Goal: Task Accomplishment & Management: Manage account settings

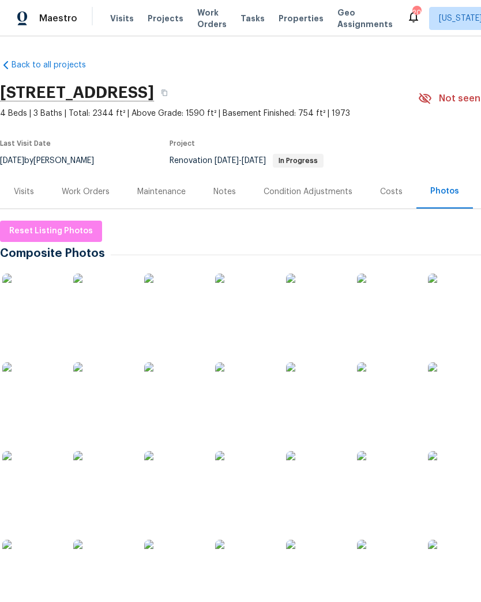
click at [88, 199] on div "Work Orders" at bounding box center [85, 192] width 75 height 34
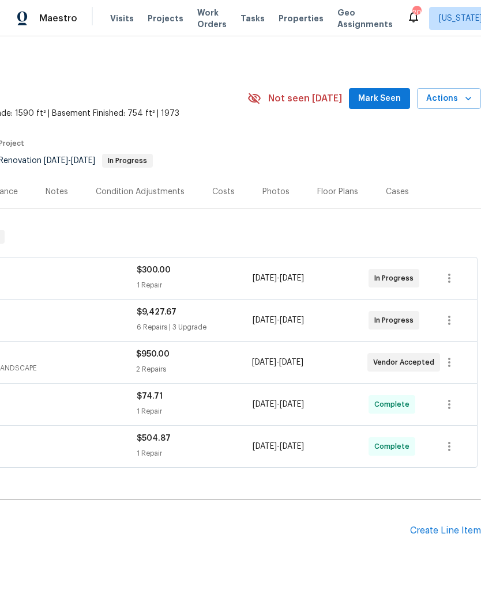
scroll to position [0, 171]
click at [463, 94] on icon "button" at bounding box center [468, 99] width 12 height 12
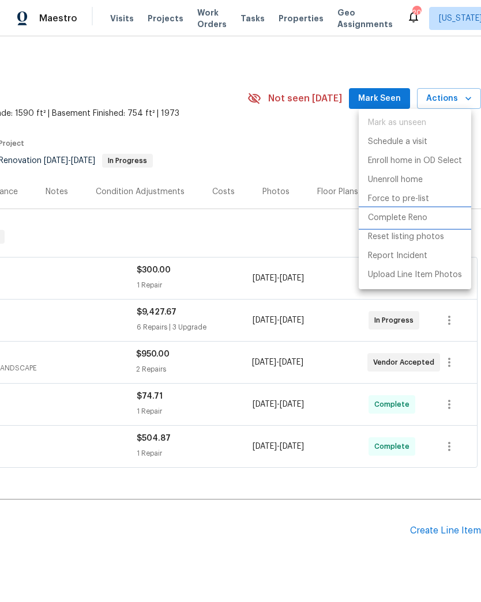
click at [401, 220] on p "Complete Reno" at bounding box center [397, 218] width 59 height 12
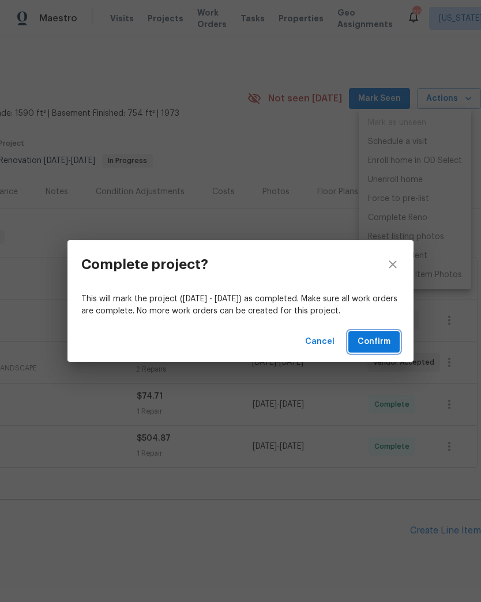
click at [379, 344] on span "Confirm" at bounding box center [373, 342] width 33 height 14
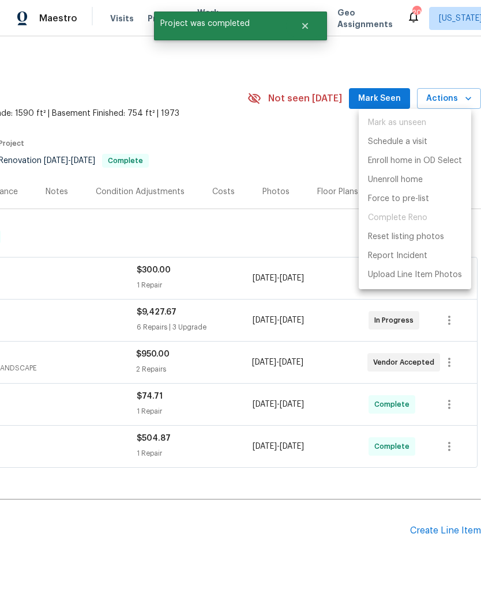
click at [255, 533] on div at bounding box center [240, 301] width 481 height 602
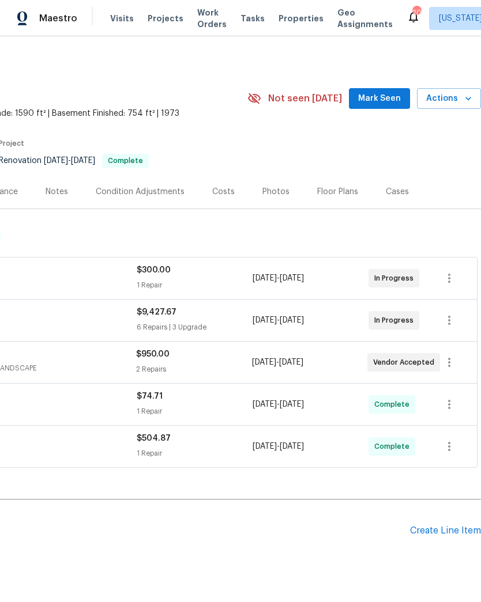
click at [452, 97] on span "Actions" at bounding box center [449, 99] width 46 height 14
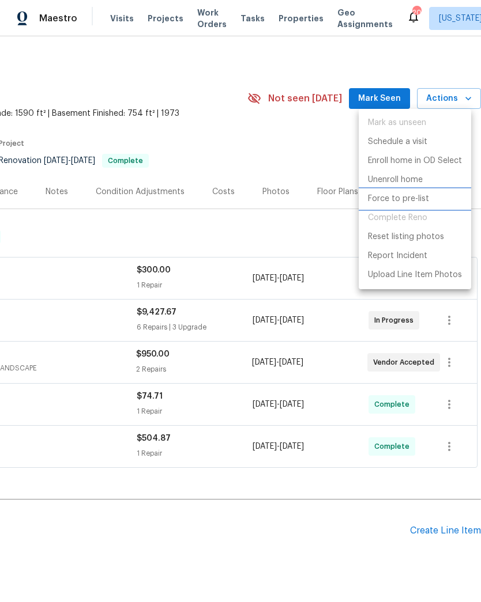
click at [386, 199] on p "Force to pre-list" at bounding box center [398, 199] width 61 height 12
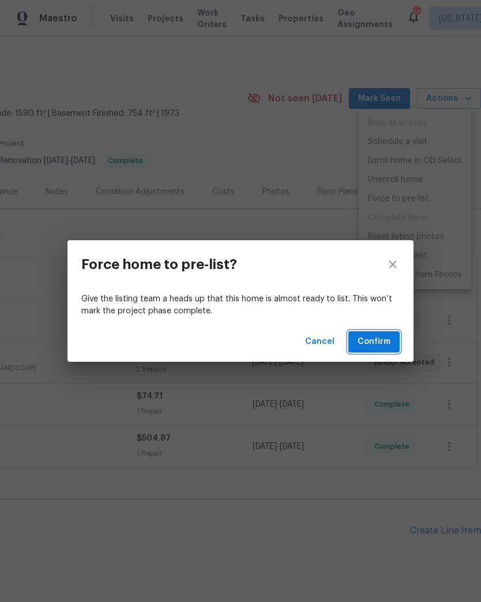
click at [381, 349] on span "Confirm" at bounding box center [373, 342] width 33 height 14
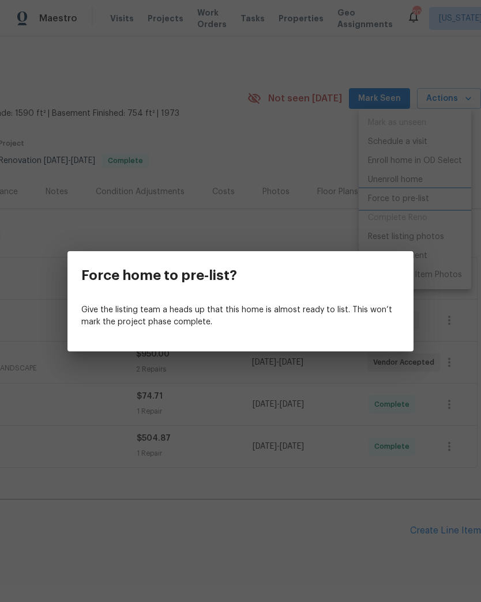
click at [248, 543] on div "Force home to pre-list? Give the listing team a heads up that this home is almo…" at bounding box center [240, 301] width 481 height 602
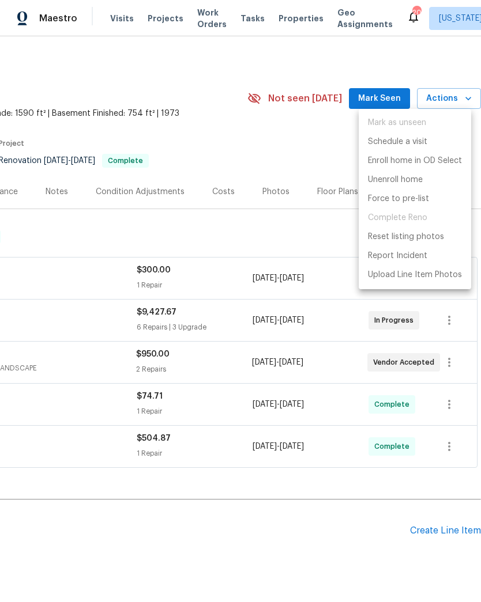
click at [261, 516] on div at bounding box center [240, 301] width 481 height 602
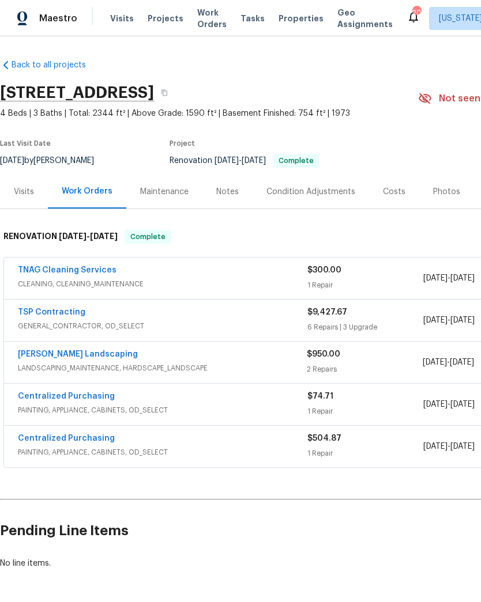
scroll to position [0, 0]
click at [327, 319] on div "$9,427.67 6 Repairs | 3 Upgrade" at bounding box center [365, 321] width 116 height 28
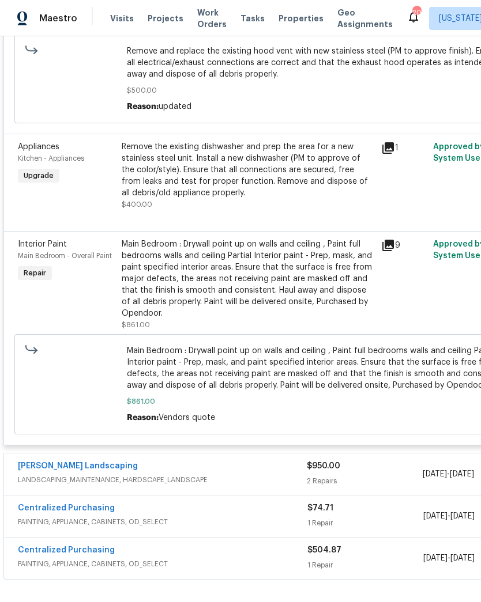
scroll to position [1496, 0]
click at [240, 474] on span "LANDSCAPING_MAINTENANCE, HARDSCAPE_LANDSCAPE" at bounding box center [162, 480] width 289 height 12
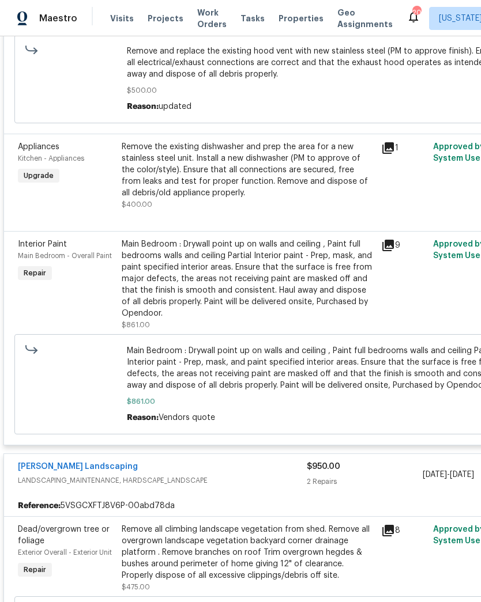
click at [79, 463] on link "Manzano Landscaping" at bounding box center [78, 467] width 120 height 8
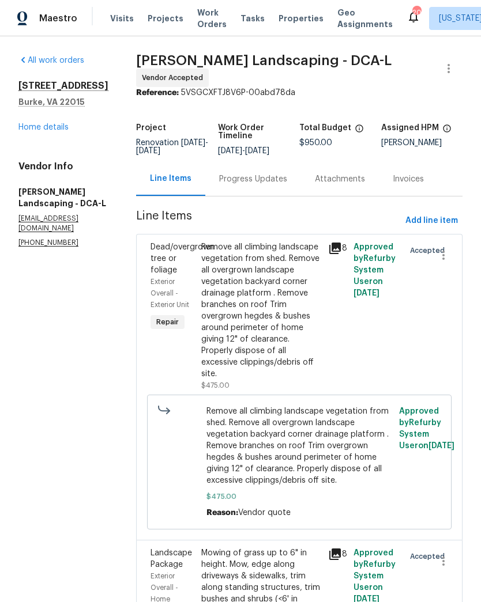
click at [271, 196] on div "Progress Updates" at bounding box center [253, 179] width 96 height 34
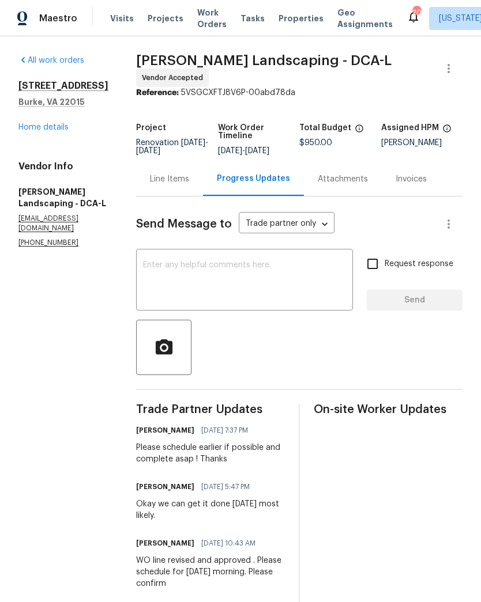
click at [44, 131] on link "Home details" at bounding box center [43, 127] width 50 height 8
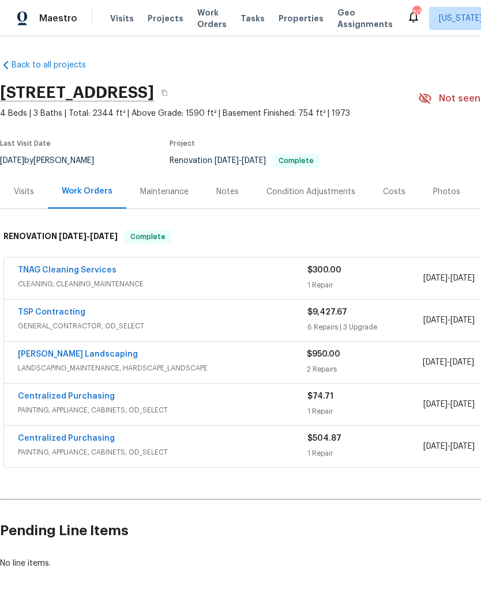
click at [78, 357] on link "Manzano Landscaping" at bounding box center [78, 354] width 120 height 8
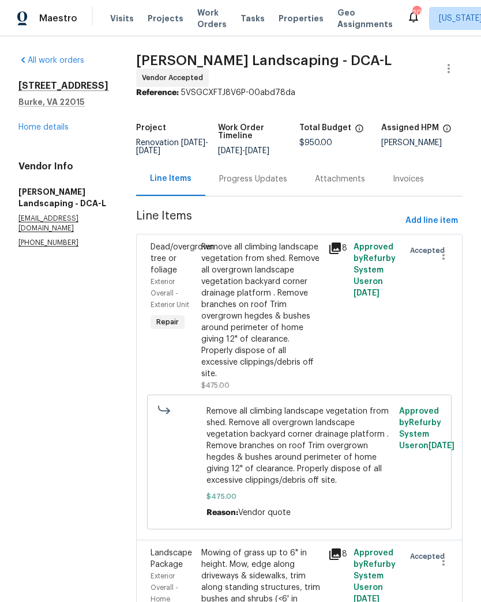
click at [278, 185] on div "Progress Updates" at bounding box center [253, 179] width 68 height 12
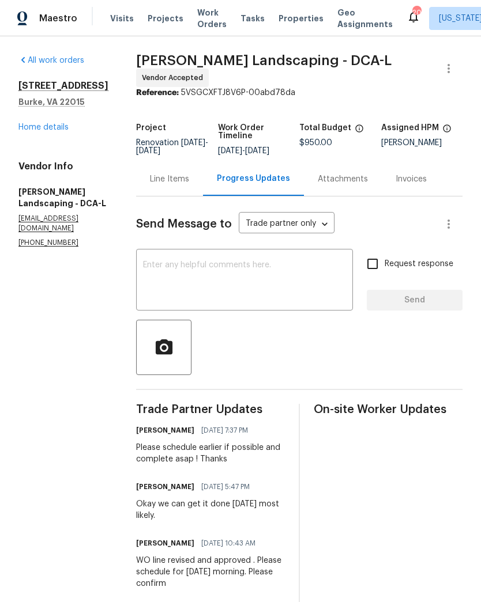
click at [269, 285] on textarea at bounding box center [244, 281] width 203 height 40
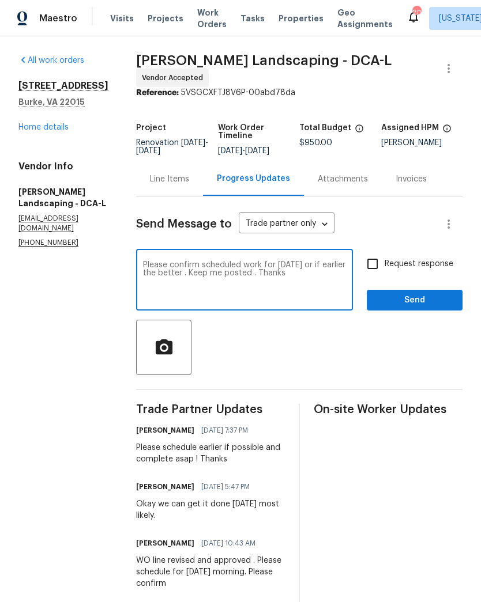
type textarea "Please confirm scheduled work for Friday or if earlier the better . Keep me pos…"
click at [373, 270] on input "Request response" at bounding box center [372, 264] width 24 height 24
checkbox input "true"
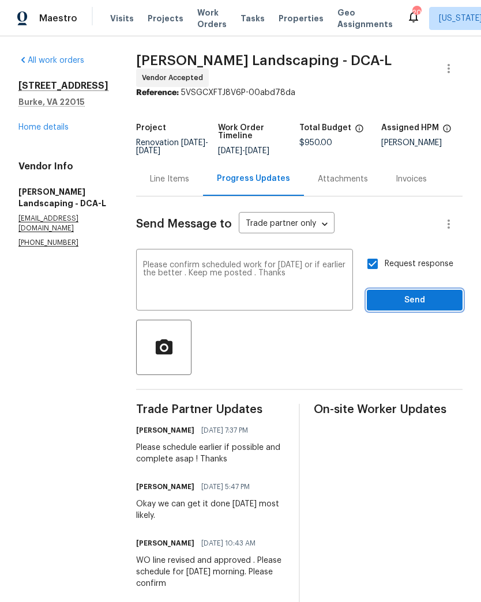
click at [419, 301] on button "Send" at bounding box center [415, 300] width 96 height 21
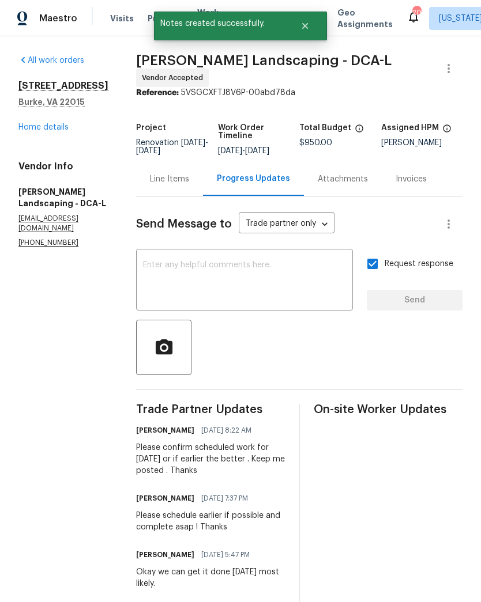
click at [43, 127] on link "Home details" at bounding box center [43, 127] width 50 height 8
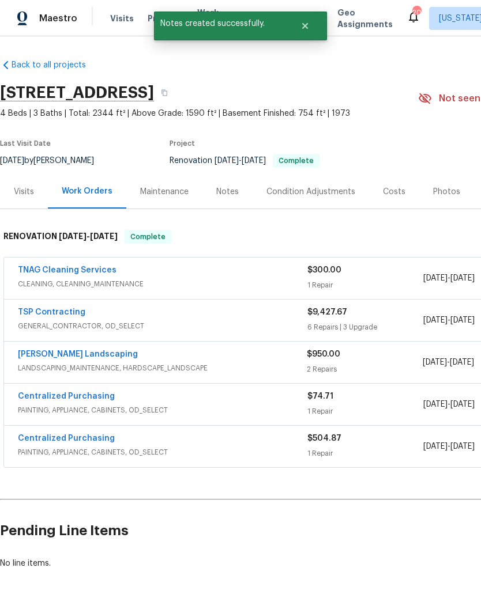
click at [54, 312] on link "TSP Contracting" at bounding box center [51, 312] width 67 height 8
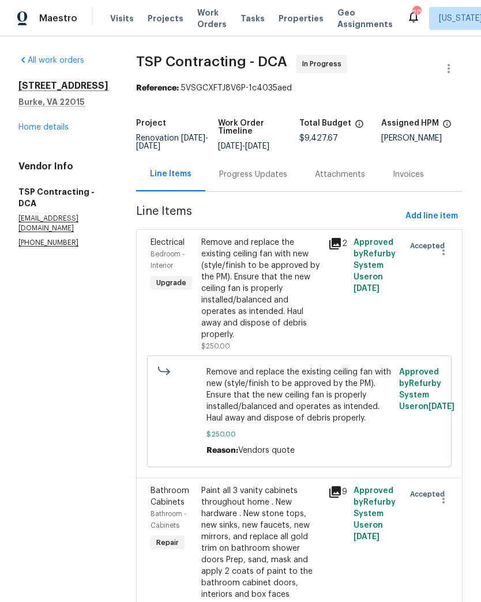
click at [236, 178] on div "Progress Updates" at bounding box center [253, 175] width 68 height 12
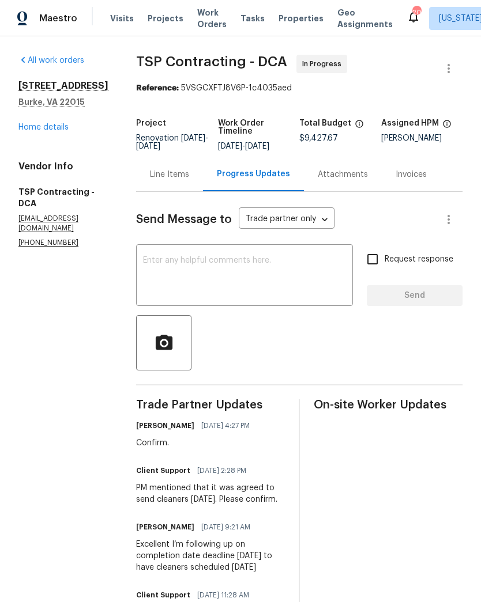
click at [207, 270] on textarea at bounding box center [244, 276] width 203 height 40
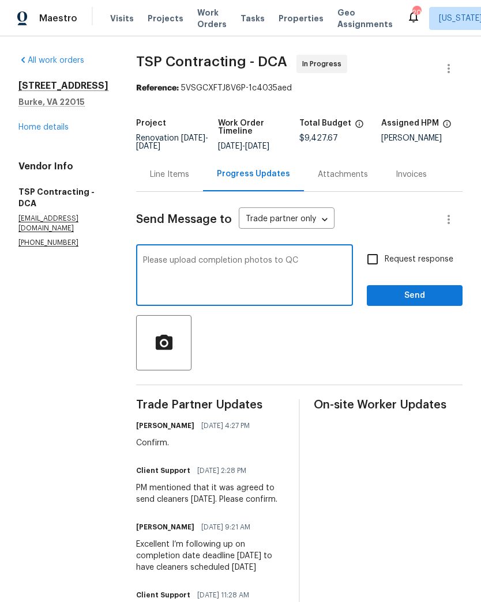
type textarea "Please upload completion photos to QC"
click at [372, 260] on input "Request response" at bounding box center [372, 259] width 24 height 24
checkbox input "true"
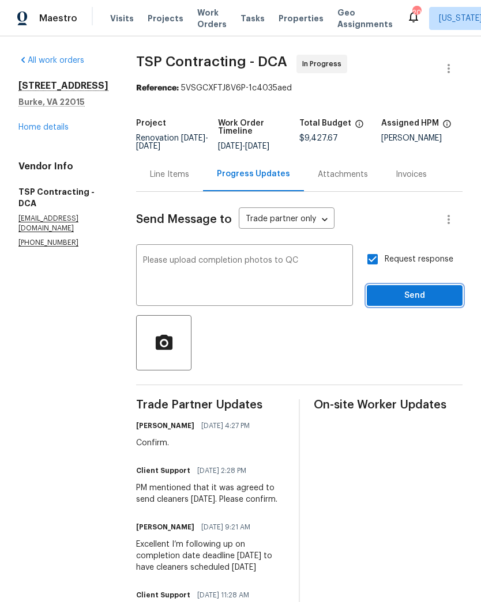
click at [418, 298] on span "Send" at bounding box center [414, 296] width 77 height 14
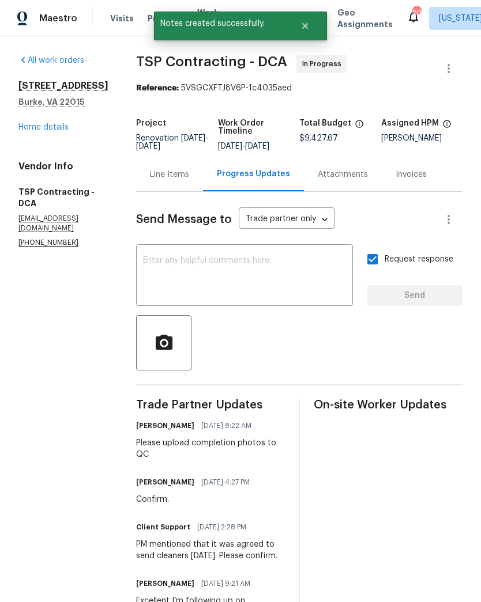
click at [39, 124] on link "Home details" at bounding box center [43, 127] width 50 height 8
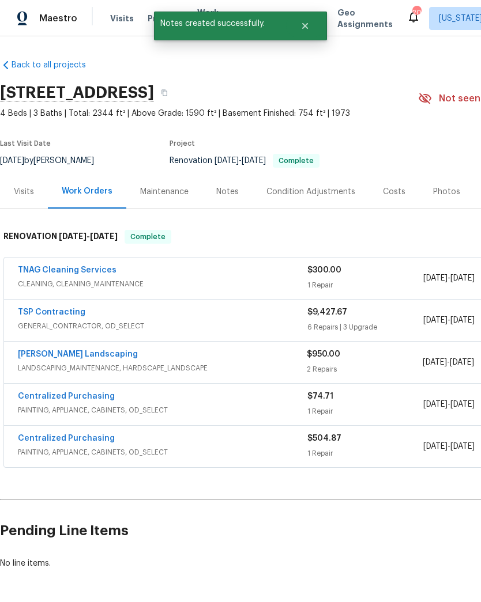
click at [66, 267] on link "TNAG Cleaning Services" at bounding box center [67, 270] width 99 height 8
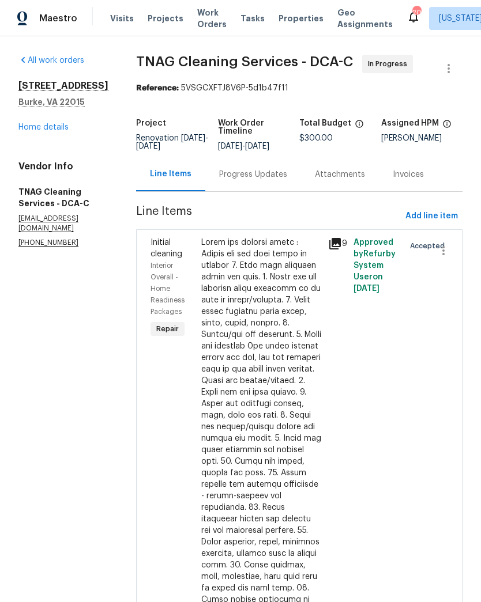
click at [263, 179] on div "Progress Updates" at bounding box center [253, 175] width 68 height 12
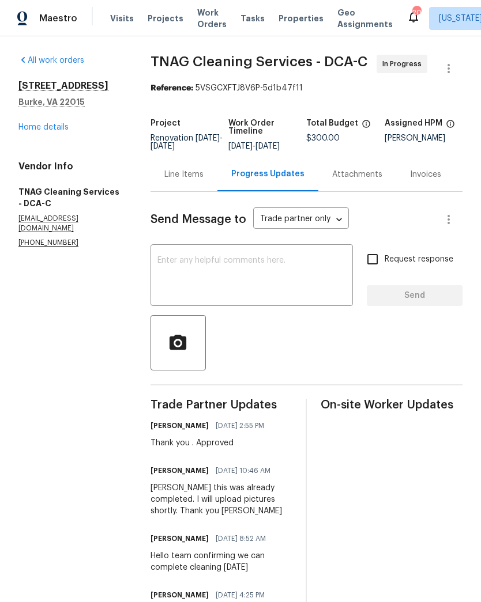
click at [285, 281] on textarea at bounding box center [251, 276] width 188 height 40
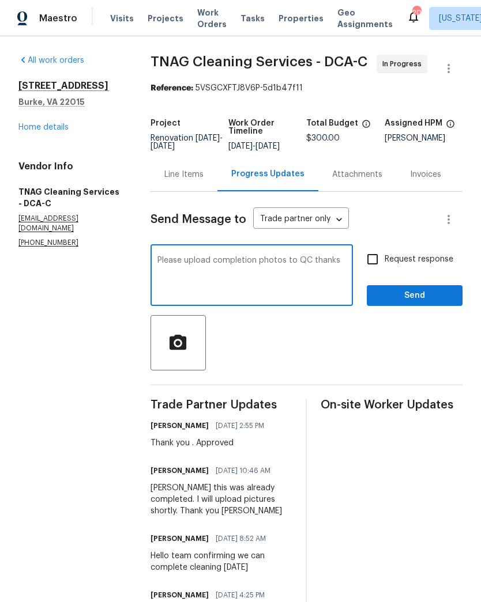
type textarea "Please upload completion photos to QC thanks"
click at [372, 271] on input "Request response" at bounding box center [372, 259] width 24 height 24
checkbox input "true"
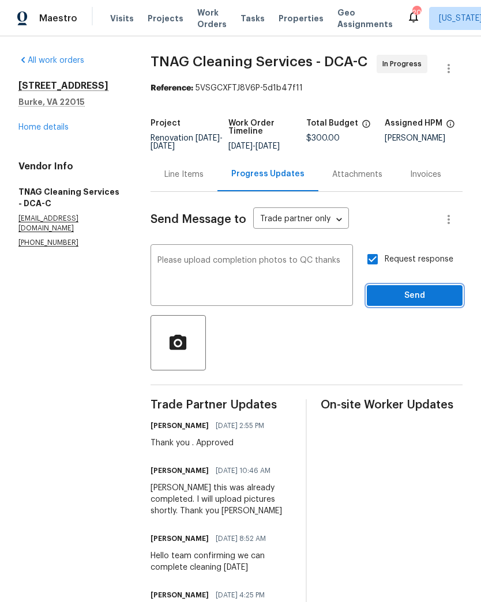
click at [410, 303] on span "Send" at bounding box center [414, 296] width 77 height 14
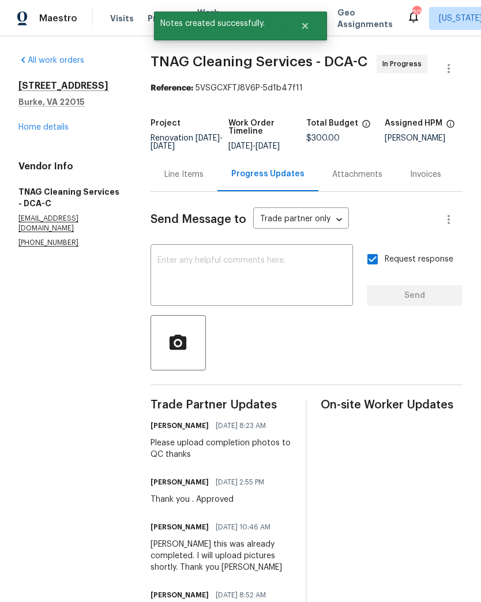
click at [51, 130] on link "Home details" at bounding box center [43, 127] width 50 height 8
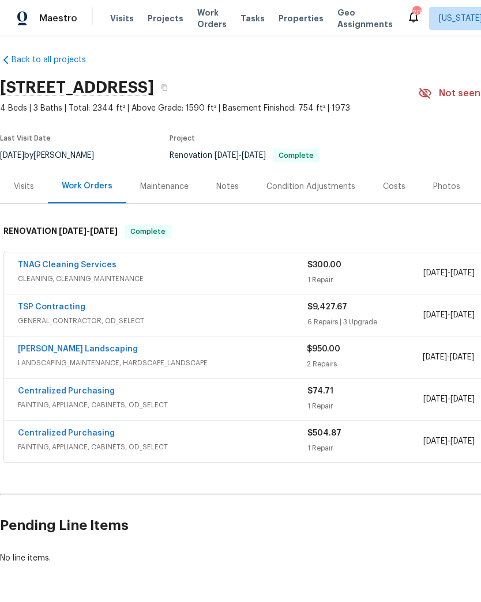
scroll to position [5, 0]
click at [392, 182] on div "Costs" at bounding box center [394, 187] width 22 height 12
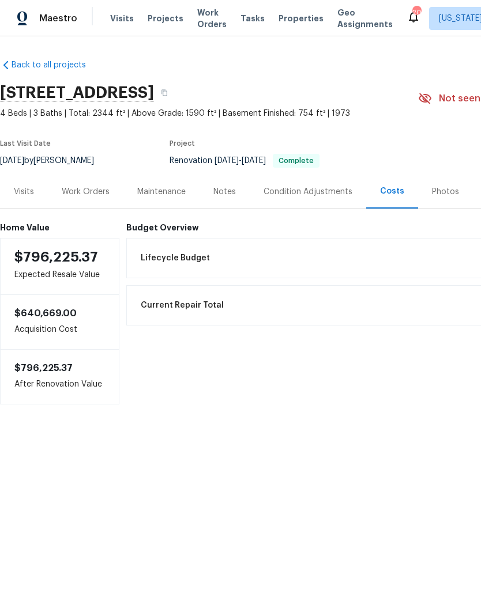
click at [88, 183] on div "Work Orders" at bounding box center [85, 192] width 75 height 34
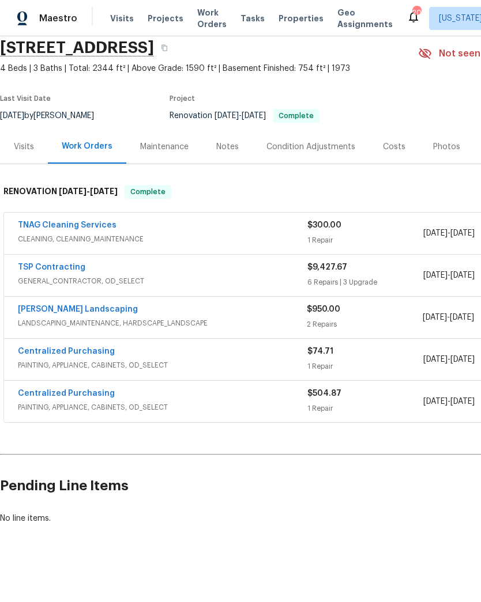
scroll to position [45, 0]
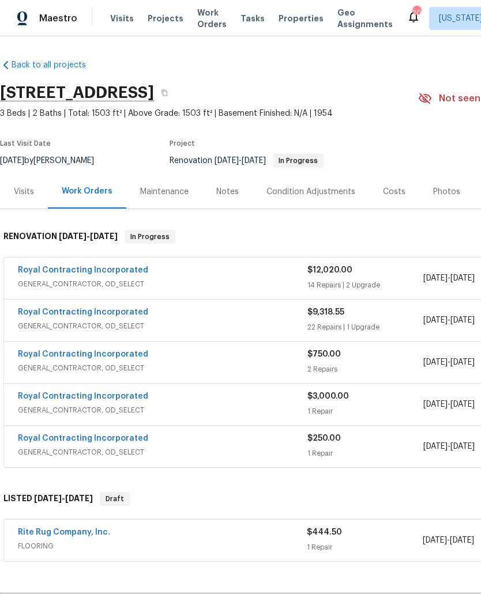
click at [84, 528] on link "Rite Rug Company, Inc." at bounding box center [64, 532] width 92 height 8
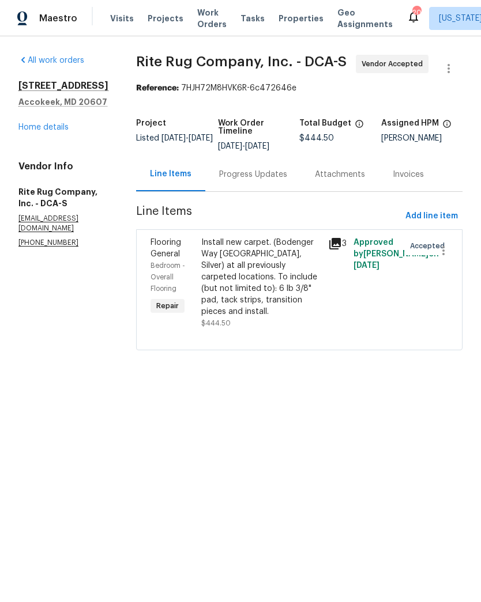
click at [243, 178] on div "Progress Updates" at bounding box center [253, 175] width 68 height 12
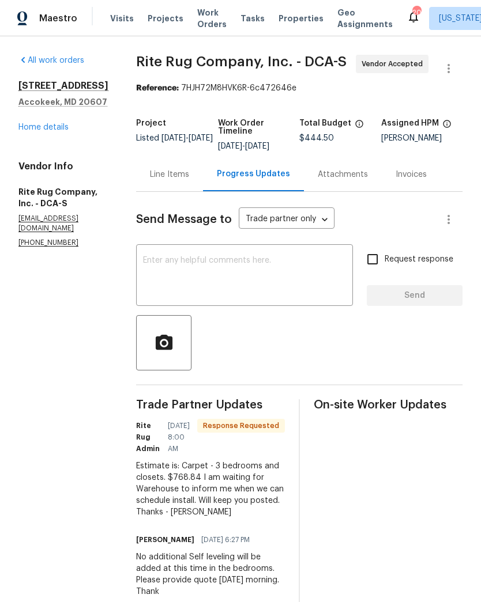
click at [58, 131] on link "Home details" at bounding box center [43, 127] width 50 height 8
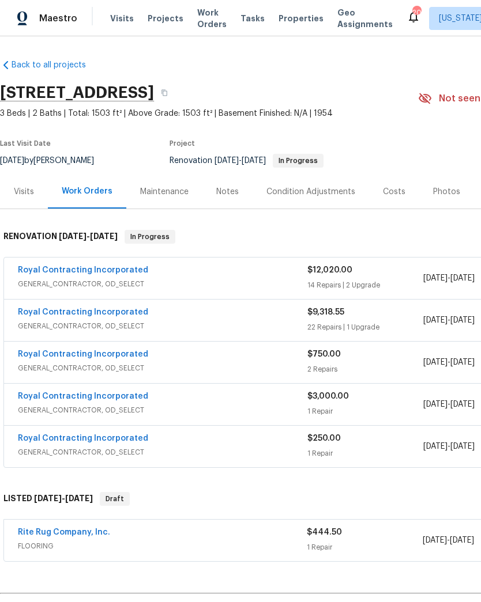
click at [91, 531] on link "Rite Rug Company, Inc." at bounding box center [64, 532] width 92 height 8
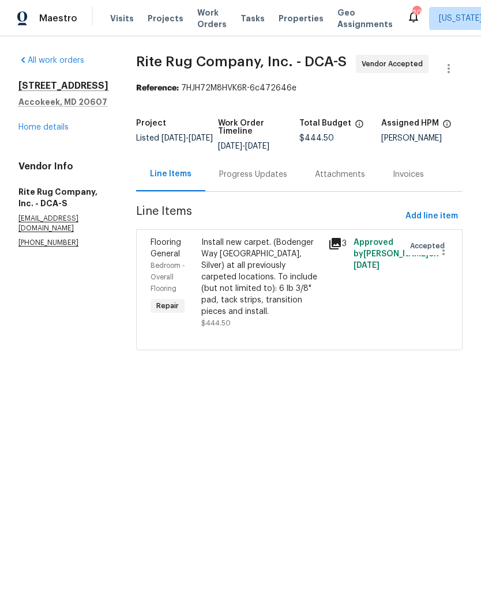
click at [240, 273] on div "Install new carpet. (Bodenger Way [GEOGRAPHIC_DATA], Silver) at all previously …" at bounding box center [261, 277] width 120 height 81
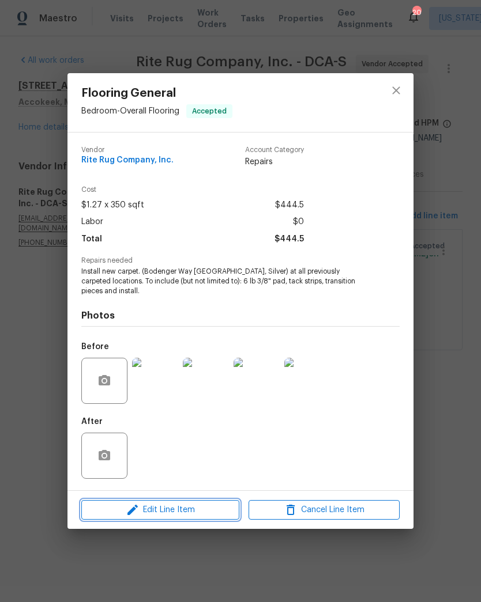
click at [179, 508] on span "Edit Line Item" at bounding box center [160, 510] width 151 height 14
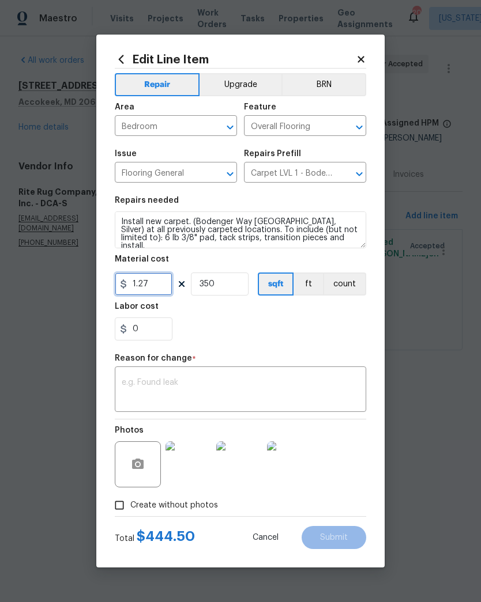
click at [157, 285] on input "1.27" at bounding box center [144, 284] width 58 height 23
type input "768.84"
click at [239, 278] on input "350" at bounding box center [220, 284] width 58 height 23
type input "1"
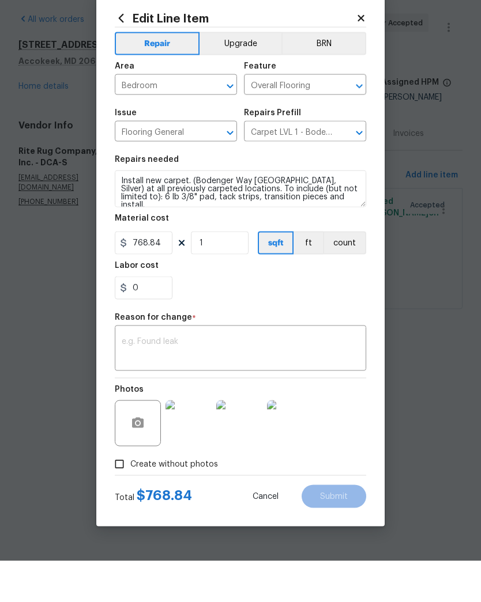
click at [244, 379] on textarea at bounding box center [240, 391] width 237 height 24
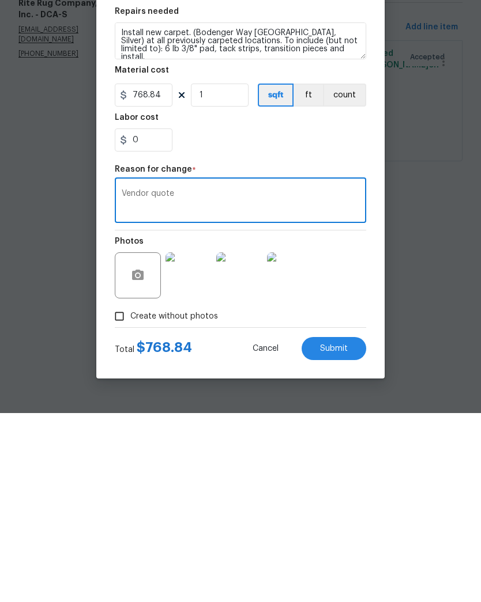
type textarea "Vendor quote"
click at [338, 534] on span "Submit" at bounding box center [334, 538] width 28 height 9
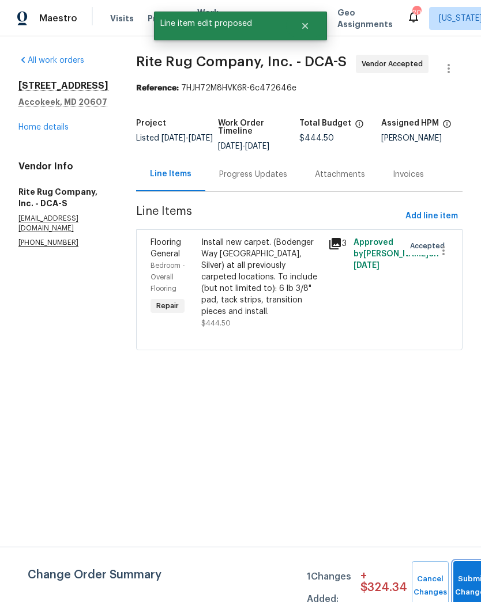
click at [463, 580] on button "Submit Changes" at bounding box center [471, 586] width 37 height 50
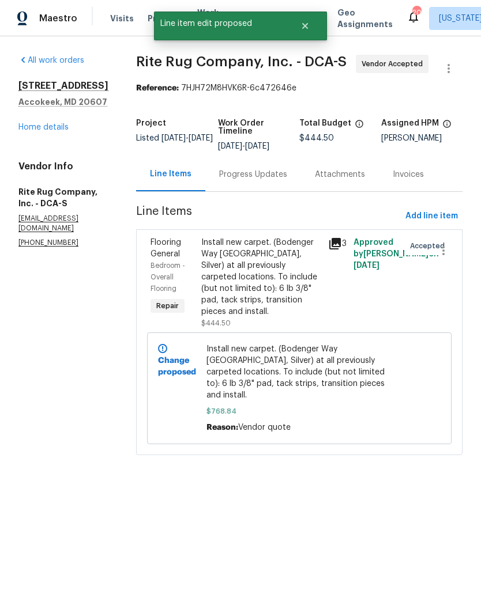
click at [243, 186] on div "Progress Updates" at bounding box center [253, 174] width 96 height 34
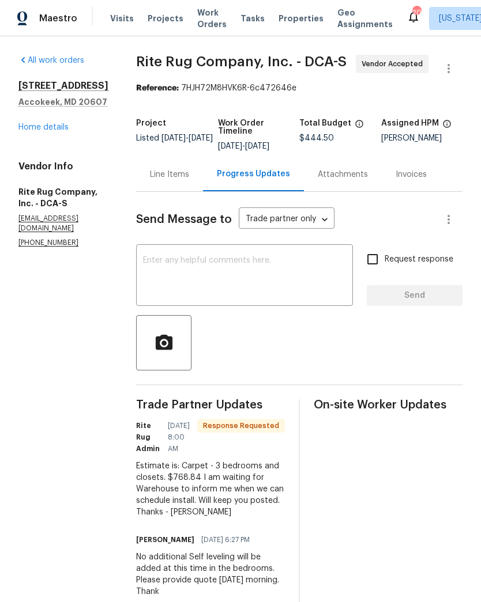
click at [261, 281] on textarea at bounding box center [244, 276] width 203 height 40
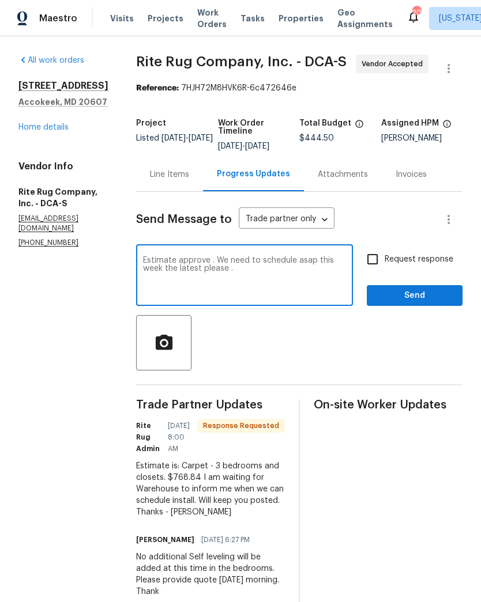
click at [200, 257] on textarea "Estimate approve . We need to schedule asap this week the latest please ." at bounding box center [244, 276] width 203 height 40
click at [308, 272] on textarea "Estimate approve and line item revised . We need to schedule asap this week the…" at bounding box center [244, 276] width 203 height 40
type textarea "Estimate approve and line item revised . We need to schedule asap this week the…"
click at [341, 333] on div at bounding box center [299, 342] width 326 height 55
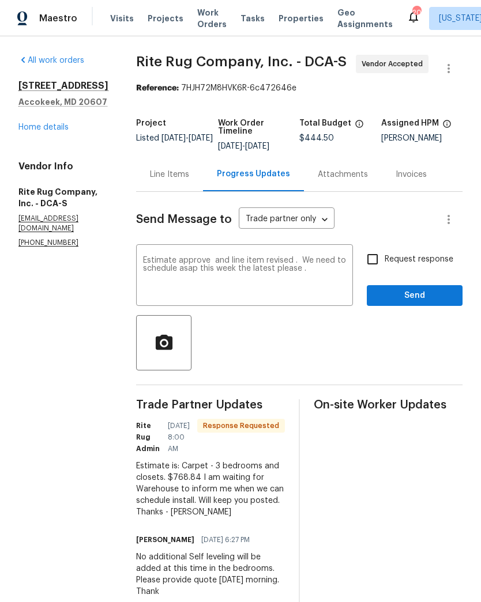
click at [370, 258] on input "Request response" at bounding box center [372, 259] width 24 height 24
checkbox input "true"
click at [412, 293] on span "Send" at bounding box center [414, 296] width 77 height 14
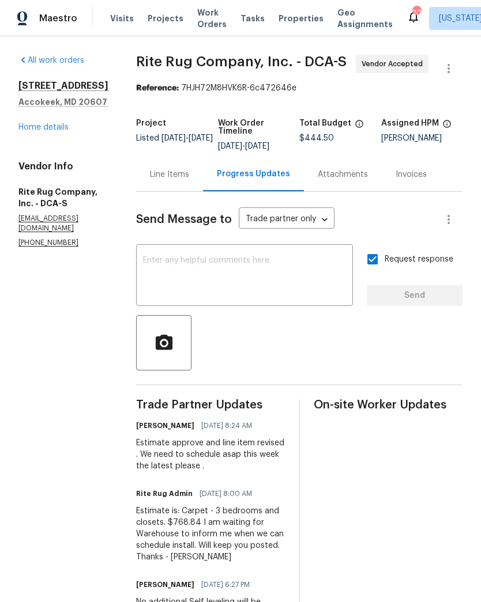
click at [47, 131] on link "Home details" at bounding box center [43, 127] width 50 height 8
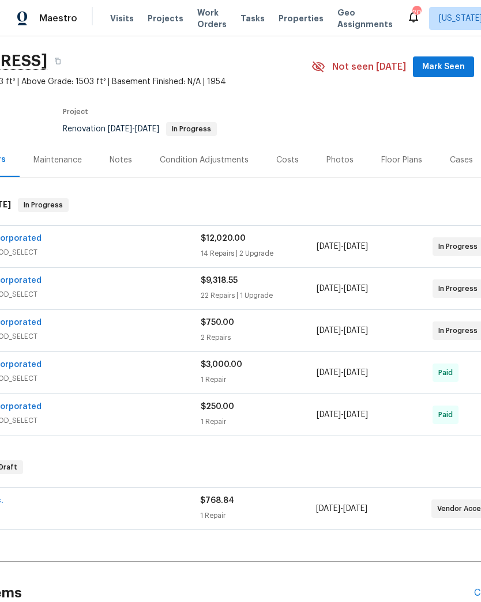
scroll to position [32, 106]
click at [270, 162] on div "Costs" at bounding box center [288, 160] width 50 height 34
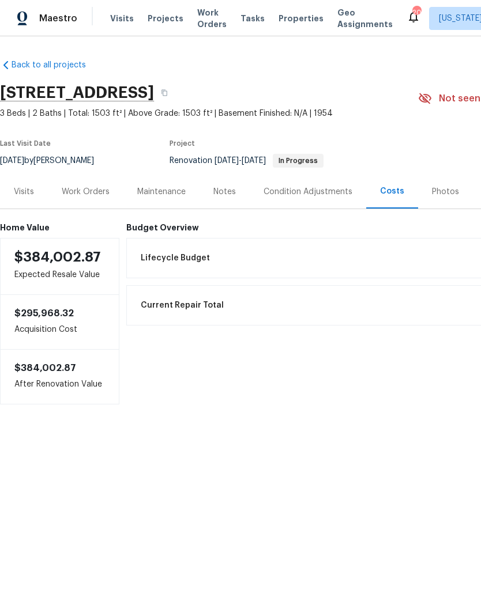
click at [225, 195] on div "Notes" at bounding box center [224, 192] width 22 height 12
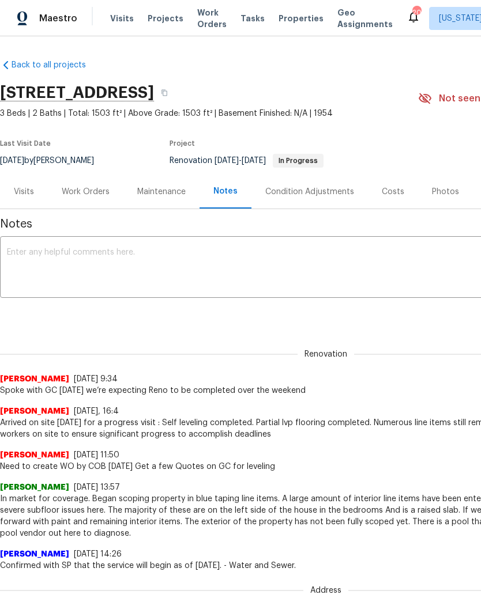
click at [88, 269] on textarea at bounding box center [325, 268] width 637 height 40
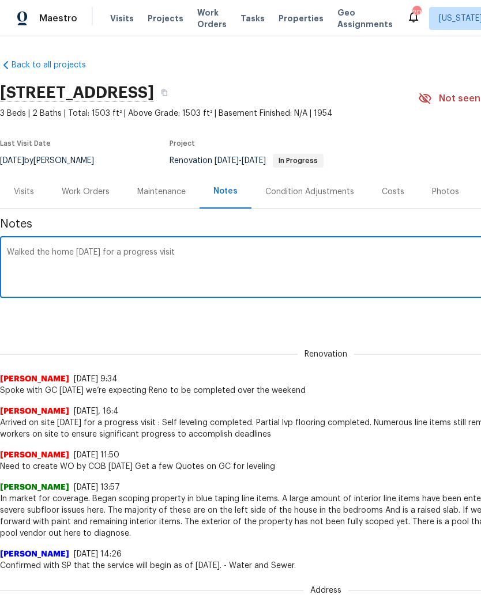
click at [223, 251] on textarea "Walked the home yesterday for a progress visit" at bounding box center [325, 268] width 637 height 40
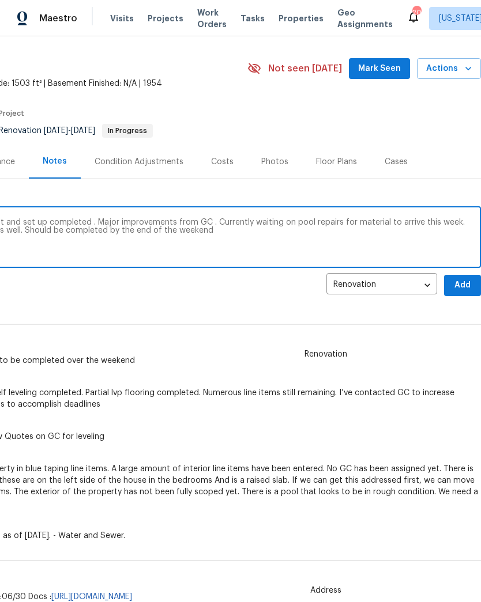
scroll to position [31, 171]
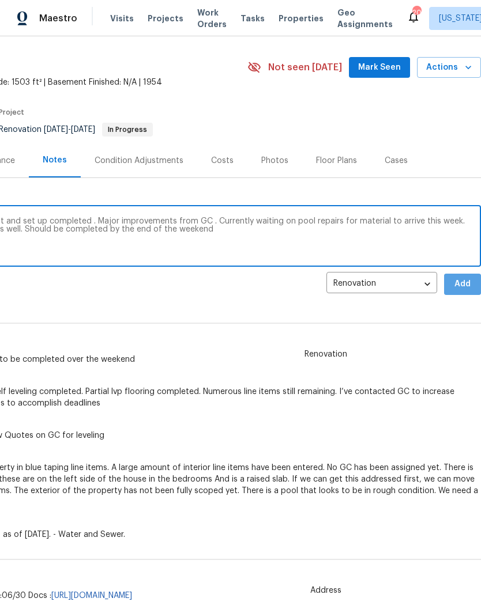
type textarea "Walked the home yesterday for a progress visit and set up completed . Major imp…"
click at [462, 284] on span "Add" at bounding box center [462, 284] width 18 height 14
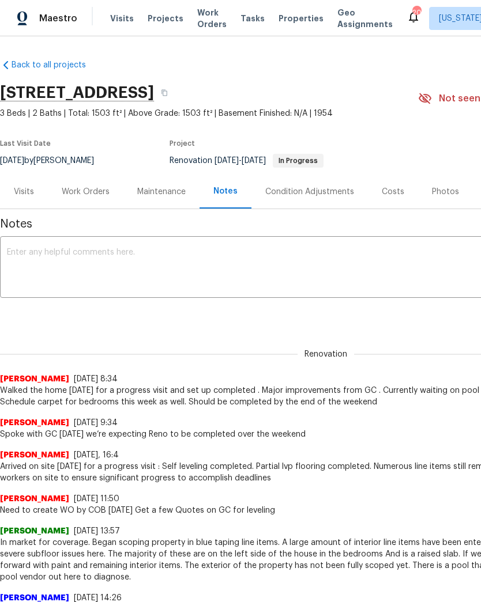
scroll to position [0, 0]
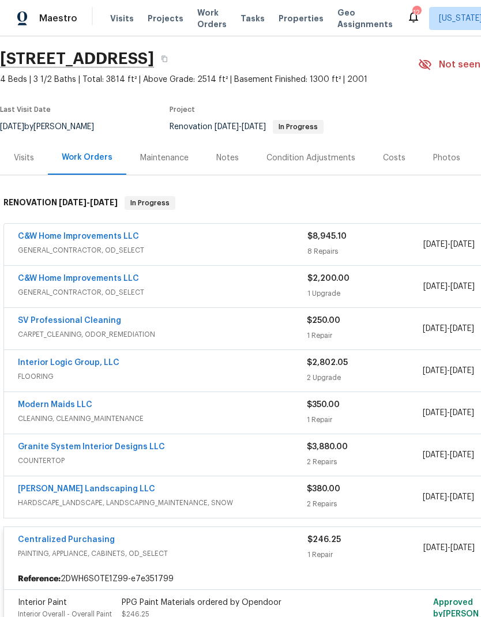
scroll to position [34, 0]
click at [222, 358] on div "Interior Logic Group, LLC" at bounding box center [162, 364] width 289 height 14
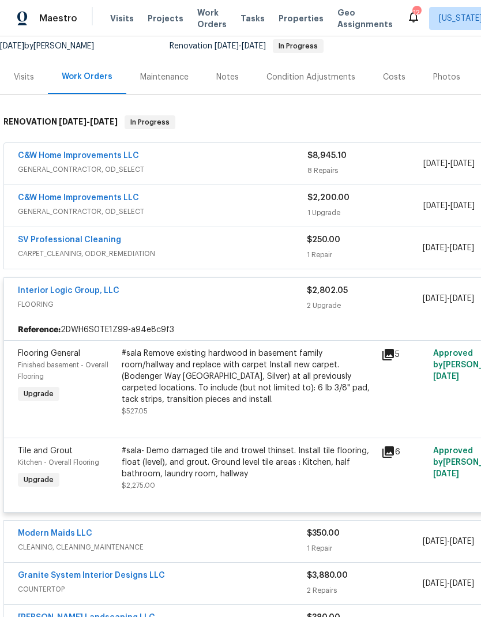
scroll to position [115, 0]
click at [387, 454] on icon at bounding box center [388, 452] width 14 height 14
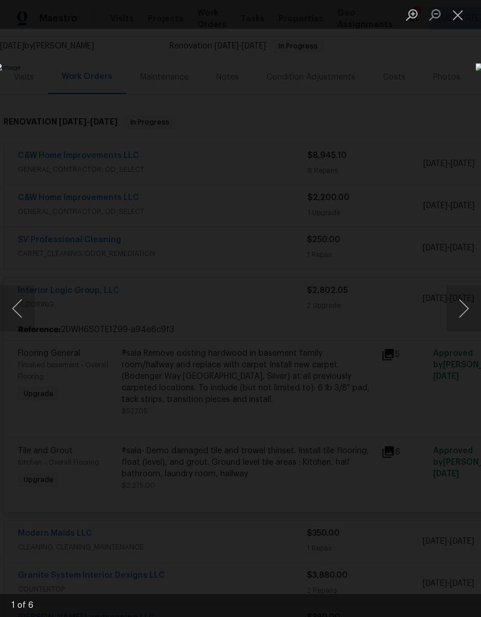
click at [459, 312] on button "Next image" at bounding box center [463, 308] width 35 height 46
click at [462, 308] on button "Next image" at bounding box center [463, 308] width 35 height 46
click at [460, 312] on button "Next image" at bounding box center [463, 308] width 35 height 46
click at [460, 316] on button "Next image" at bounding box center [463, 308] width 35 height 46
click at [458, 312] on button "Next image" at bounding box center [463, 308] width 35 height 46
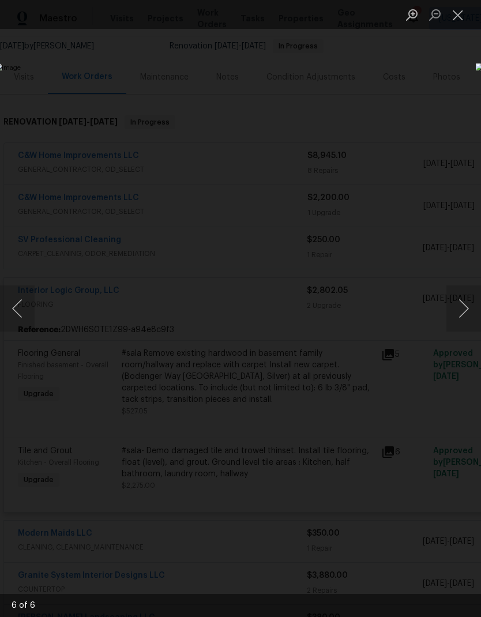
click at [457, 314] on button "Next image" at bounding box center [463, 308] width 35 height 46
click at [460, 314] on button "Next image" at bounding box center [463, 308] width 35 height 46
click at [459, 314] on button "Next image" at bounding box center [463, 308] width 35 height 46
click at [458, 314] on button "Next image" at bounding box center [463, 308] width 35 height 46
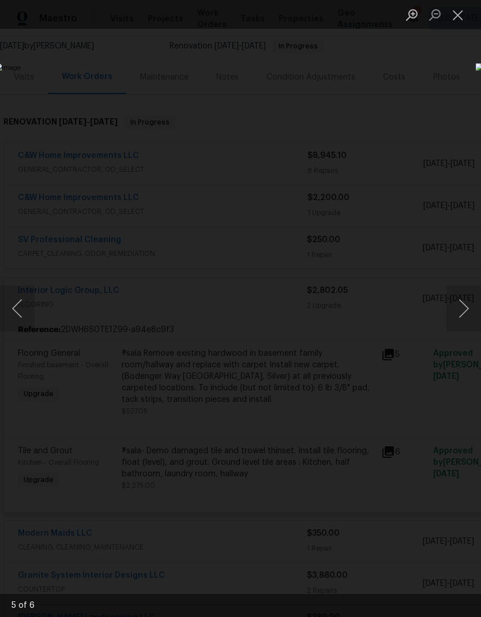
click at [465, 314] on button "Next image" at bounding box center [463, 308] width 35 height 46
click at [456, 316] on button "Next image" at bounding box center [463, 308] width 35 height 46
click at [319, 106] on div "Lightbox" at bounding box center [240, 308] width 481 height 617
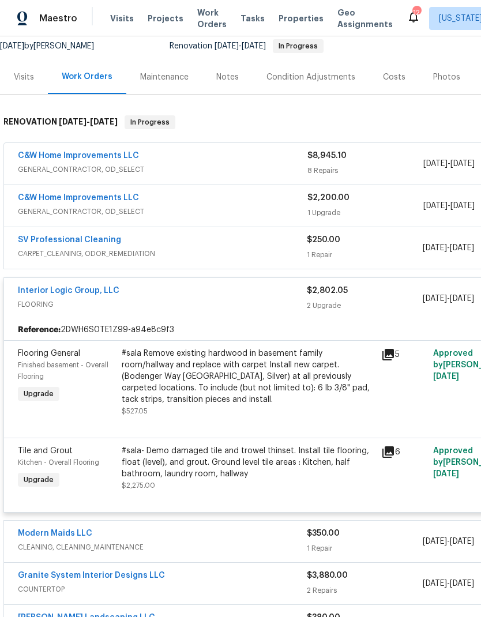
click at [391, 454] on icon at bounding box center [388, 452] width 14 height 14
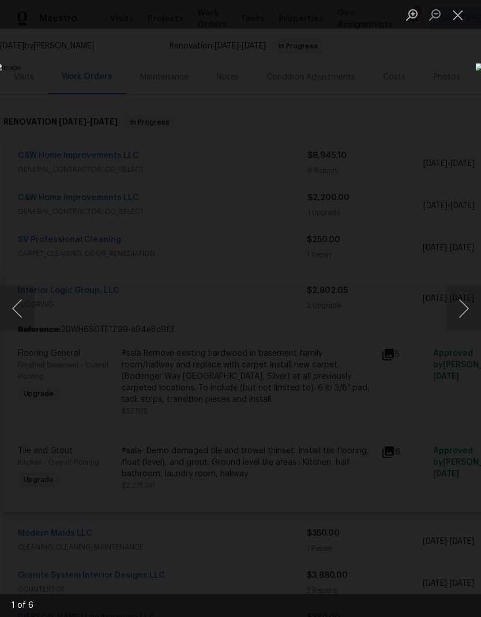
click at [462, 308] on button "Next image" at bounding box center [463, 308] width 35 height 46
click at [457, 303] on button "Next image" at bounding box center [463, 308] width 35 height 46
click at [457, 312] on button "Next image" at bounding box center [463, 308] width 35 height 46
click at [461, 309] on button "Next image" at bounding box center [463, 308] width 35 height 46
click at [458, 311] on button "Next image" at bounding box center [463, 308] width 35 height 46
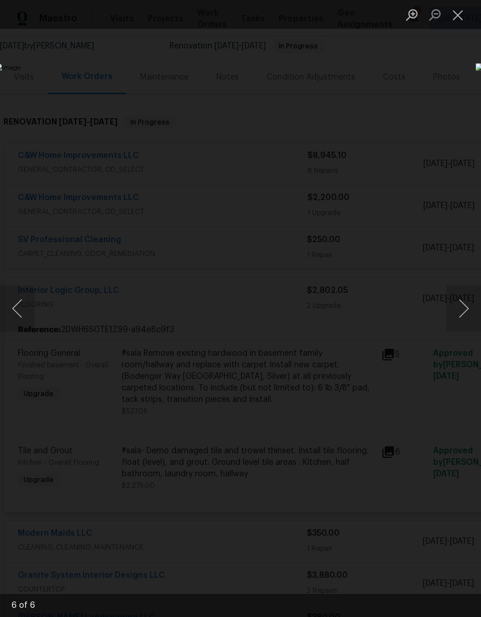
click at [459, 312] on button "Next image" at bounding box center [463, 308] width 35 height 46
click at [458, 312] on button "Next image" at bounding box center [463, 308] width 35 height 46
click at [279, 544] on div "Lightbox" at bounding box center [240, 308] width 481 height 617
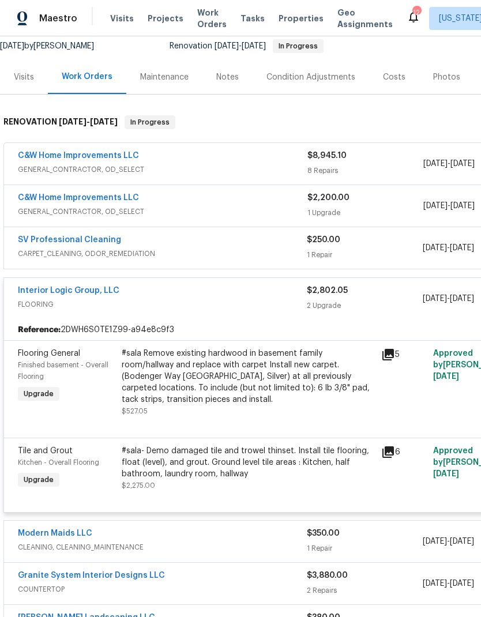
click at [390, 357] on icon at bounding box center [388, 355] width 12 height 12
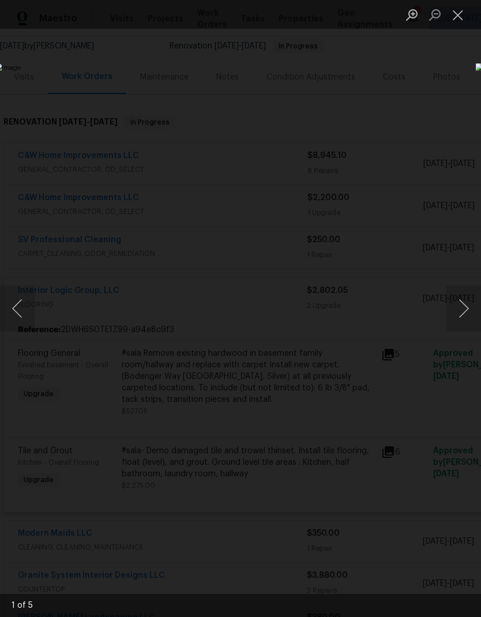
click at [459, 308] on button "Next image" at bounding box center [463, 308] width 35 height 46
click at [457, 308] on button "Next image" at bounding box center [463, 308] width 35 height 46
click at [457, 307] on button "Next image" at bounding box center [463, 308] width 35 height 46
click at [461, 306] on button "Next image" at bounding box center [463, 308] width 35 height 46
click at [463, 311] on button "Next image" at bounding box center [463, 308] width 35 height 46
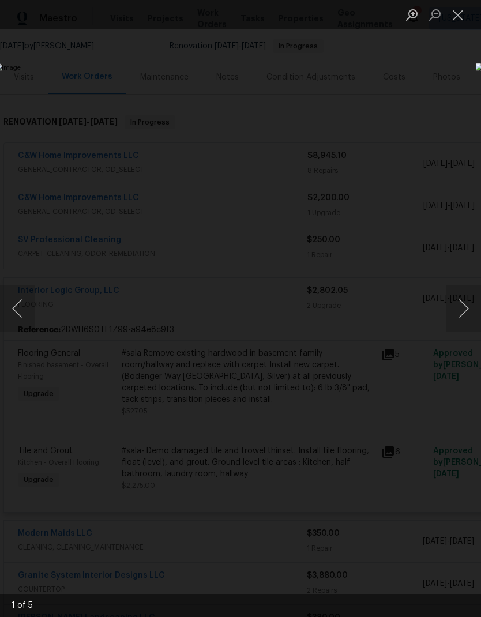
click at [455, 312] on button "Next image" at bounding box center [463, 308] width 35 height 46
click at [458, 309] on button "Next image" at bounding box center [463, 308] width 35 height 46
click at [458, 310] on button "Next image" at bounding box center [463, 308] width 35 height 46
click at [458, 308] on button "Next image" at bounding box center [463, 308] width 35 height 46
click at [462, 314] on button "Next image" at bounding box center [463, 308] width 35 height 46
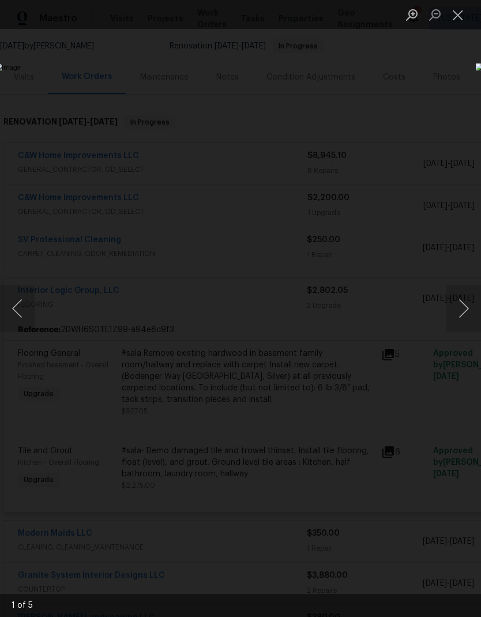
click at [247, 531] on div "Lightbox" at bounding box center [240, 308] width 481 height 617
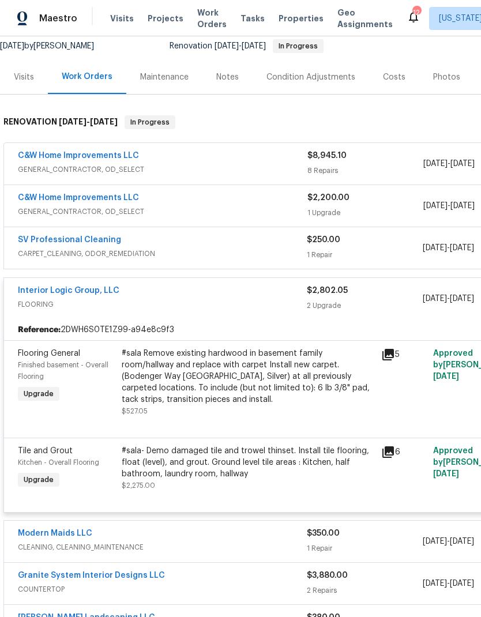
click at [391, 348] on icon at bounding box center [388, 355] width 14 height 14
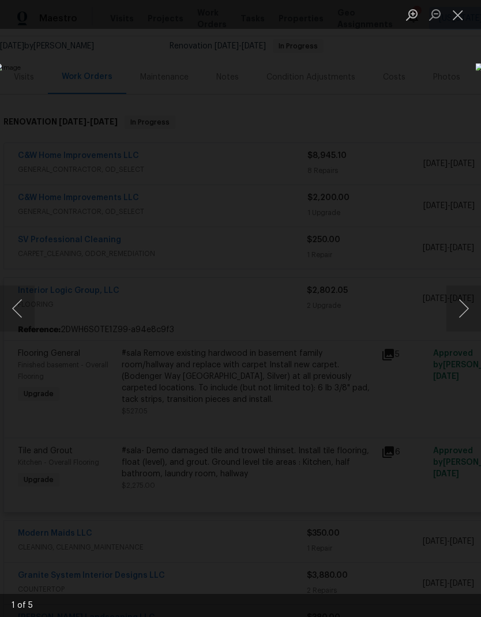
click at [463, 311] on button "Next image" at bounding box center [463, 308] width 35 height 46
click at [457, 309] on button "Next image" at bounding box center [463, 308] width 35 height 46
click at [458, 310] on button "Next image" at bounding box center [463, 308] width 35 height 46
click at [460, 309] on button "Next image" at bounding box center [463, 308] width 35 height 46
click at [456, 309] on button "Next image" at bounding box center [463, 308] width 35 height 46
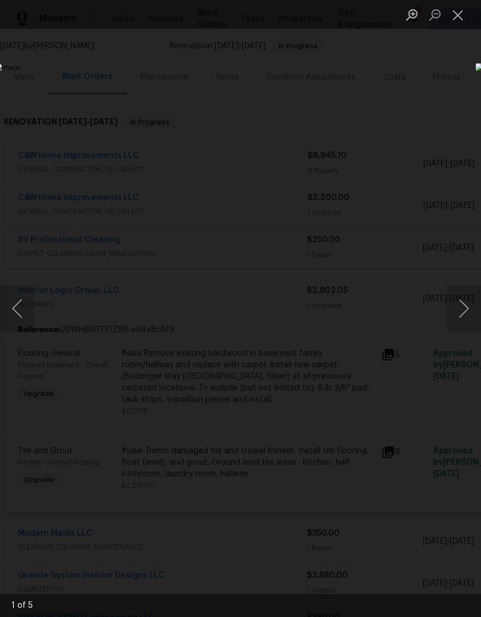
click at [460, 315] on button "Next image" at bounding box center [463, 308] width 35 height 46
click at [461, 312] on button "Next image" at bounding box center [463, 308] width 35 height 46
click at [460, 312] on button "Next image" at bounding box center [463, 308] width 35 height 46
click at [460, 315] on button "Next image" at bounding box center [463, 308] width 35 height 46
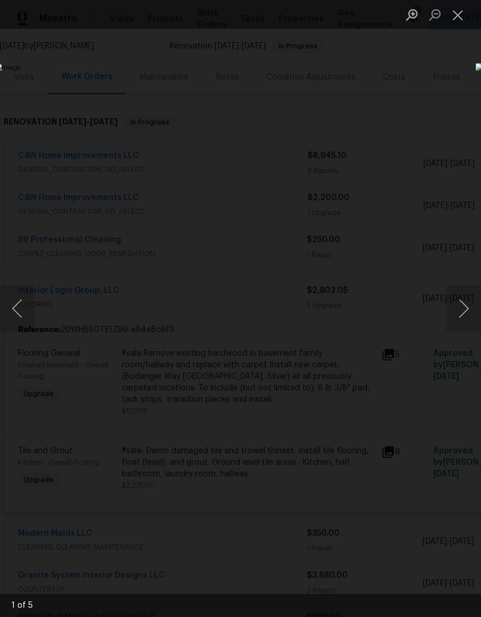
click at [241, 543] on div "Lightbox" at bounding box center [240, 308] width 481 height 617
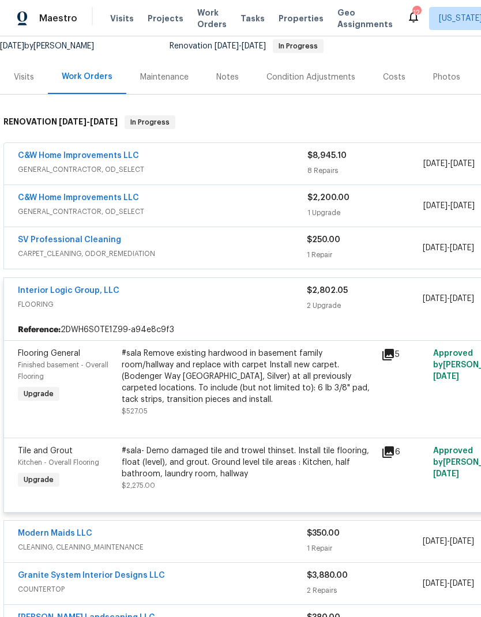
click at [388, 355] on icon at bounding box center [388, 355] width 12 height 12
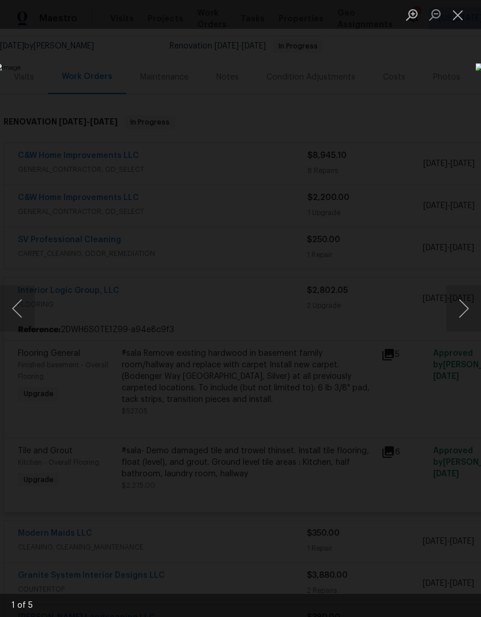
click at [456, 312] on button "Next image" at bounding box center [463, 308] width 35 height 46
click at [23, 313] on button "Previous image" at bounding box center [17, 308] width 35 height 46
click at [460, 310] on button "Next image" at bounding box center [463, 308] width 35 height 46
click at [452, 318] on button "Next image" at bounding box center [463, 308] width 35 height 46
click at [461, 307] on button "Next image" at bounding box center [463, 308] width 35 height 46
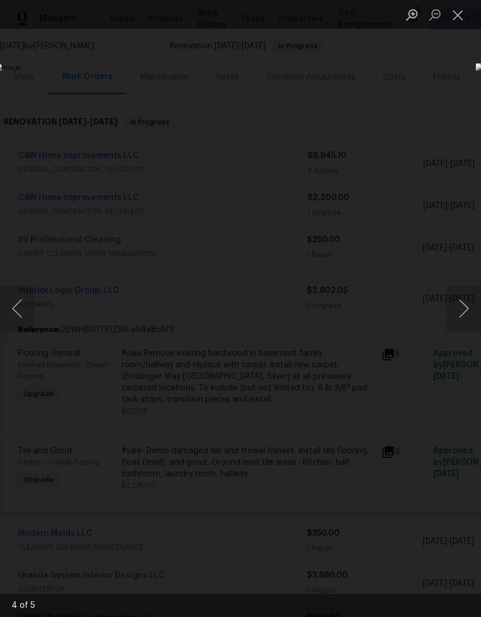
click at [460, 311] on button "Next image" at bounding box center [463, 308] width 35 height 46
click at [465, 314] on button "Next image" at bounding box center [463, 308] width 35 height 46
click at [225, 531] on div "Lightbox" at bounding box center [240, 308] width 481 height 617
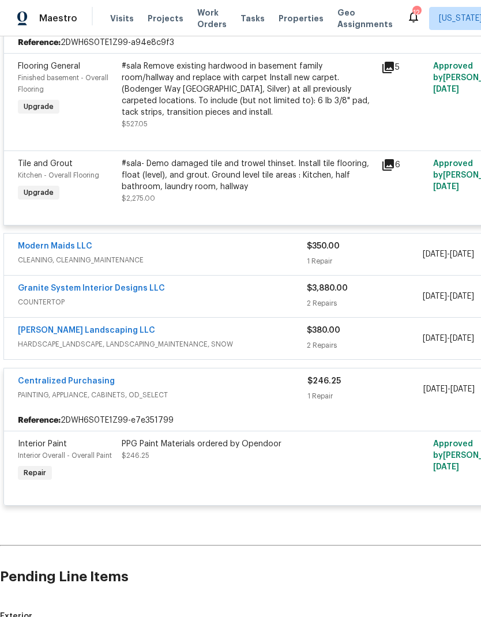
scroll to position [402, 0]
click at [150, 292] on link "Granite System Interior Designs LLC" at bounding box center [91, 288] width 147 height 8
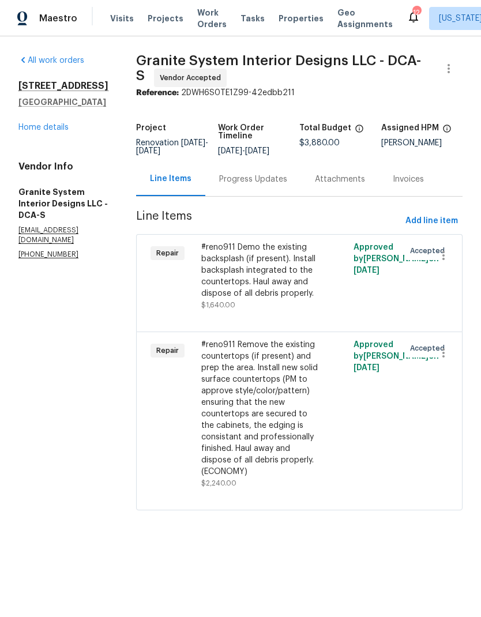
click at [54, 131] on link "Home details" at bounding box center [43, 127] width 50 height 8
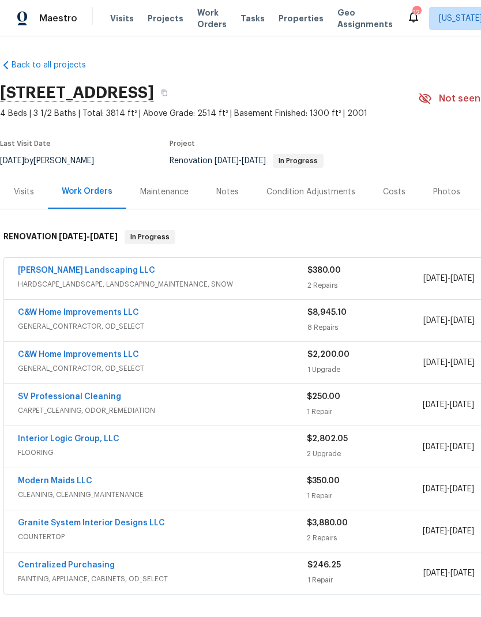
click at [132, 282] on span "HARDSCAPE_LANDSCAPE, LANDSCAPING_MAINTENANCE, SNOW" at bounding box center [162, 284] width 289 height 12
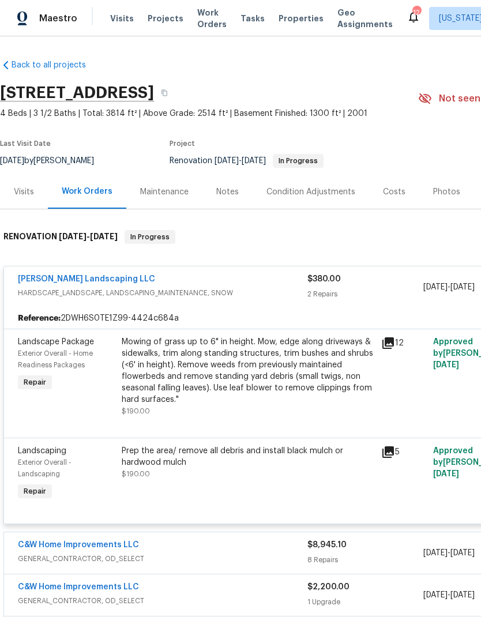
click at [158, 392] on div "Mowing of grass up to 6" in height. Mow, edge along driveways & sidewalks, trim…" at bounding box center [248, 370] width 252 height 69
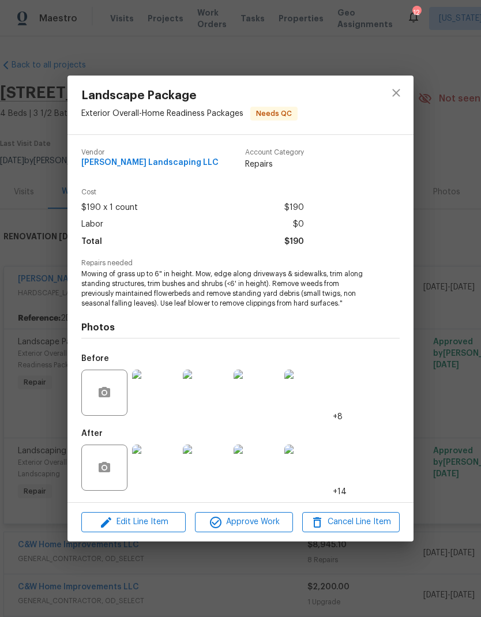
click at [160, 473] on img at bounding box center [155, 467] width 46 height 46
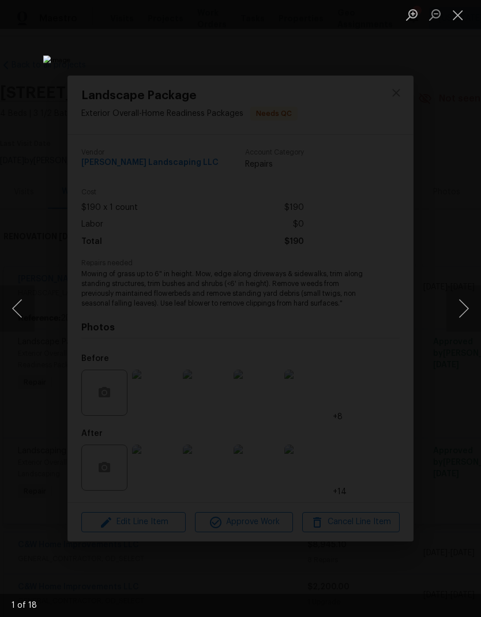
click at [458, 315] on button "Next image" at bounding box center [463, 308] width 35 height 46
click at [458, 310] on button "Next image" at bounding box center [463, 308] width 35 height 46
click at [463, 308] on button "Next image" at bounding box center [463, 308] width 35 height 46
click at [462, 307] on button "Next image" at bounding box center [463, 308] width 35 height 46
click at [456, 308] on button "Next image" at bounding box center [463, 308] width 35 height 46
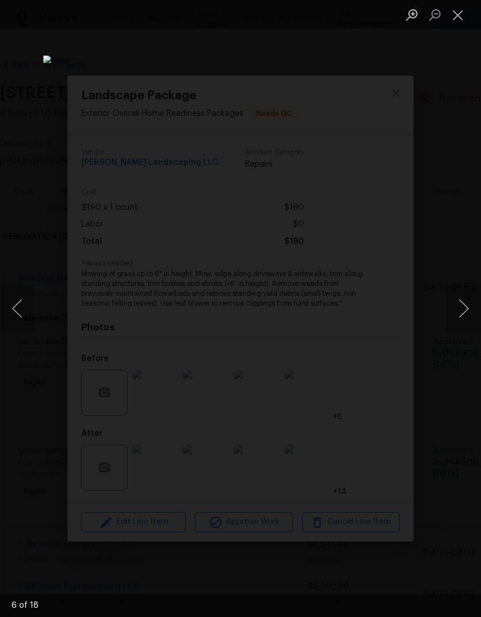
click at [458, 308] on button "Next image" at bounding box center [463, 308] width 35 height 46
click at [462, 306] on button "Next image" at bounding box center [463, 308] width 35 height 46
click at [457, 308] on button "Next image" at bounding box center [463, 308] width 35 height 46
click at [461, 307] on button "Next image" at bounding box center [463, 308] width 35 height 46
click at [460, 308] on button "Next image" at bounding box center [463, 308] width 35 height 46
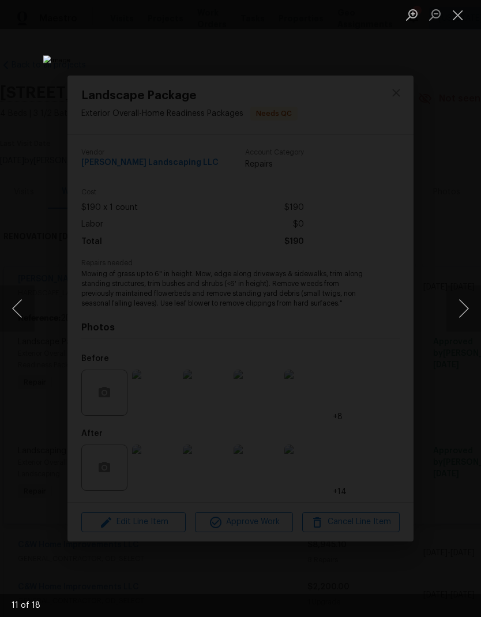
click at [460, 308] on button "Next image" at bounding box center [463, 308] width 35 height 46
click at [459, 309] on button "Next image" at bounding box center [463, 308] width 35 height 46
click at [459, 20] on button "Close lightbox" at bounding box center [457, 15] width 23 height 20
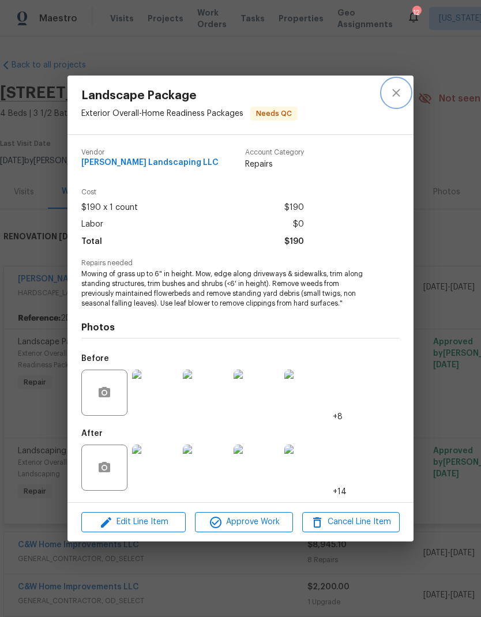
click at [394, 91] on icon "close" at bounding box center [396, 93] width 14 height 14
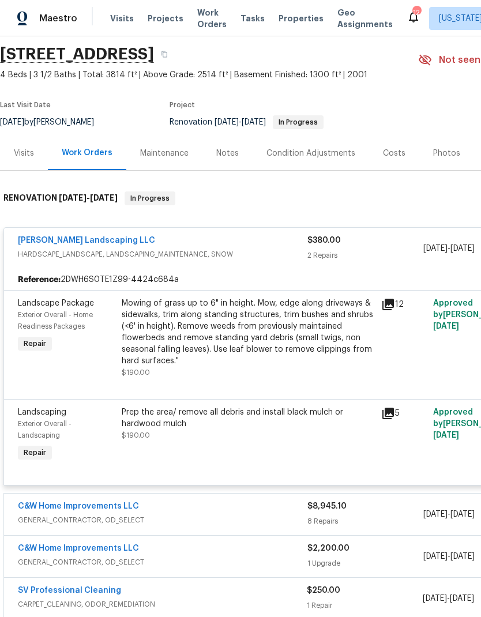
scroll to position [40, 0]
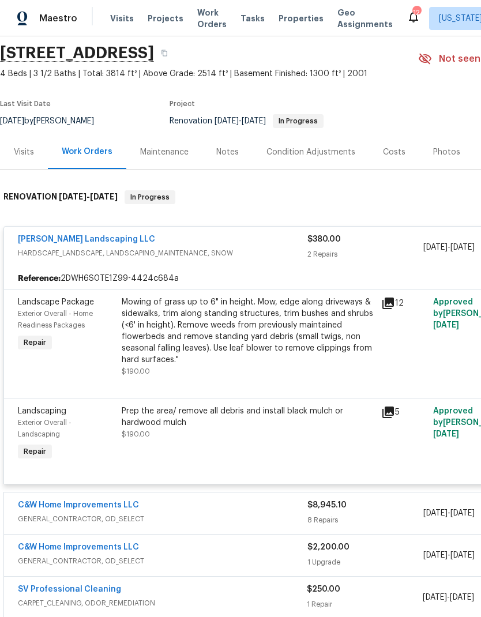
click at [251, 269] on div "Reference: 2DWH6S0TE1Z99-4424c684a" at bounding box center [325, 278] width 643 height 21
click at [255, 342] on div "Mowing of grass up to 6" in height. Mow, edge along driveways & sidewalks, trim…" at bounding box center [248, 330] width 252 height 69
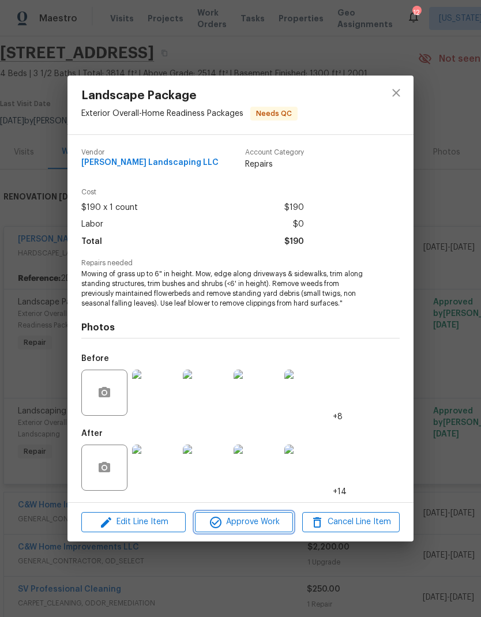
click at [248, 528] on span "Approve Work" at bounding box center [243, 522] width 90 height 14
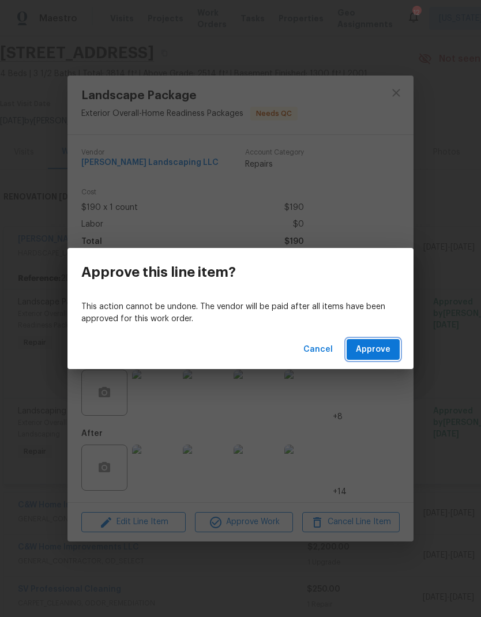
click at [379, 354] on span "Approve" at bounding box center [373, 349] width 35 height 14
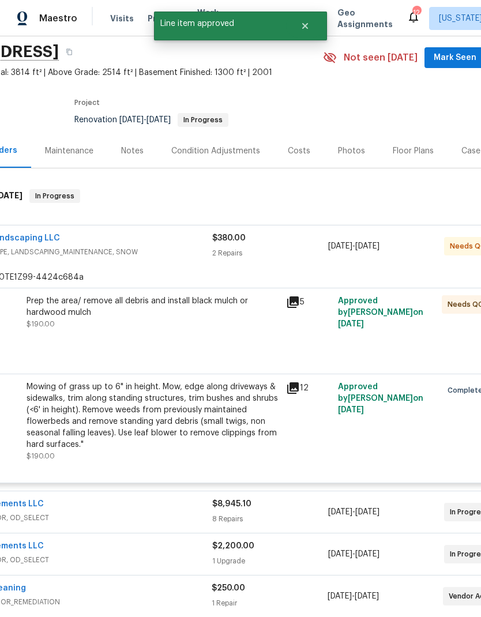
scroll to position [41, 95]
click at [191, 343] on div "Prep the area/ remove all debris and install black mulch or hardwood mulch $190…" at bounding box center [153, 324] width 259 height 65
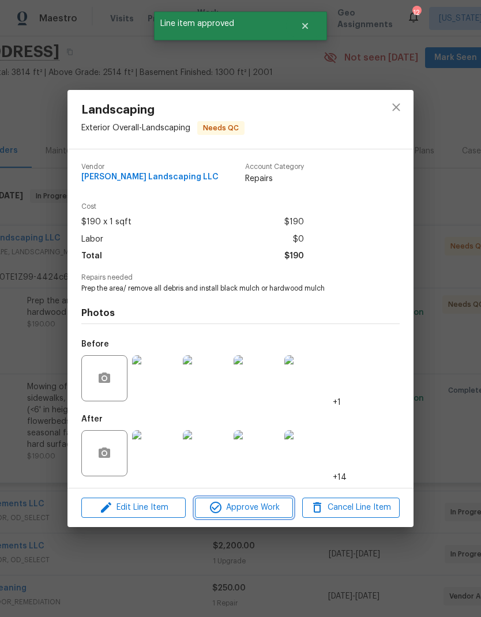
click at [248, 509] on span "Approve Work" at bounding box center [243, 507] width 90 height 14
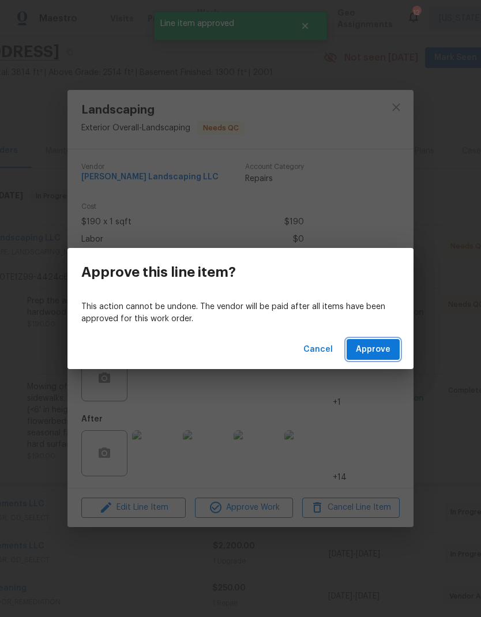
click at [375, 352] on span "Approve" at bounding box center [373, 349] width 35 height 14
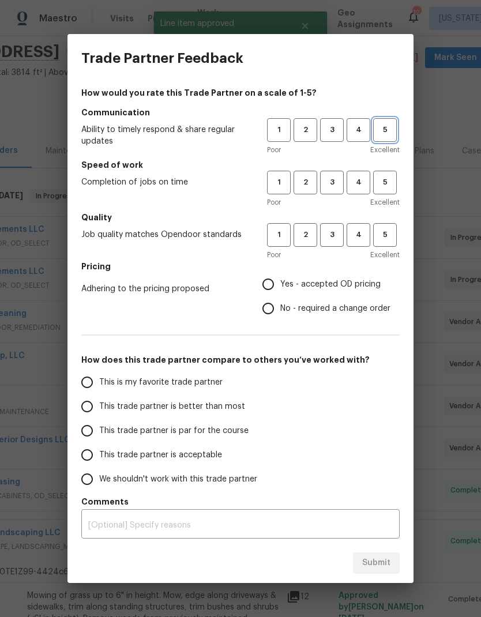
click at [388, 127] on span "5" at bounding box center [384, 129] width 21 height 13
click at [387, 185] on span "5" at bounding box center [384, 182] width 21 height 13
click at [391, 232] on span "5" at bounding box center [384, 234] width 21 height 13
click at [267, 288] on input "Yes - accepted OD pricing" at bounding box center [268, 284] width 24 height 24
radio input "true"
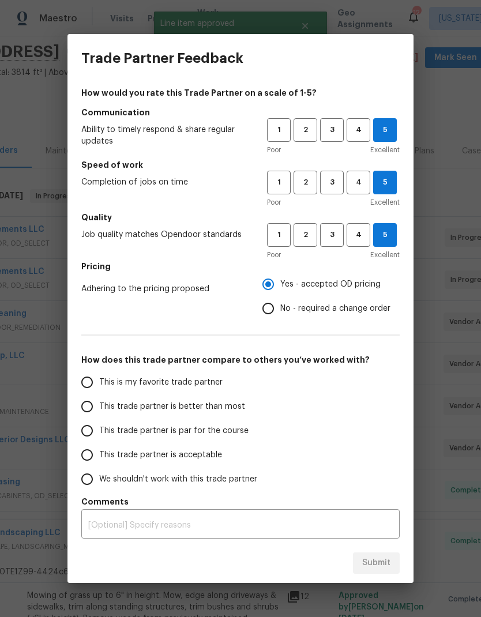
click at [97, 381] on input "This is my favorite trade partner" at bounding box center [87, 382] width 24 height 24
click at [386, 564] on span "Submit" at bounding box center [376, 563] width 28 height 14
radio input "true"
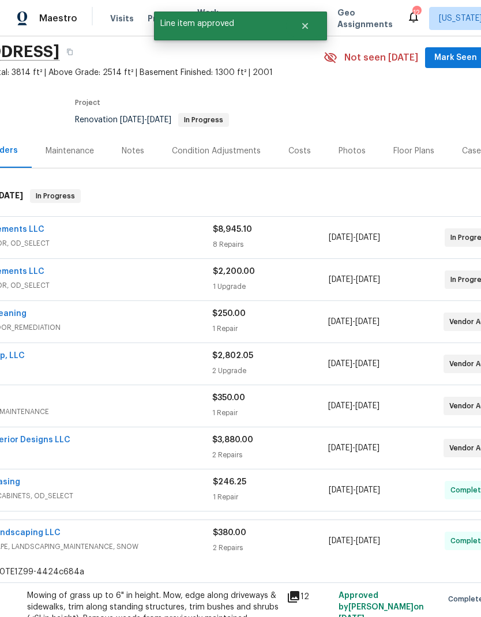
radio input "false"
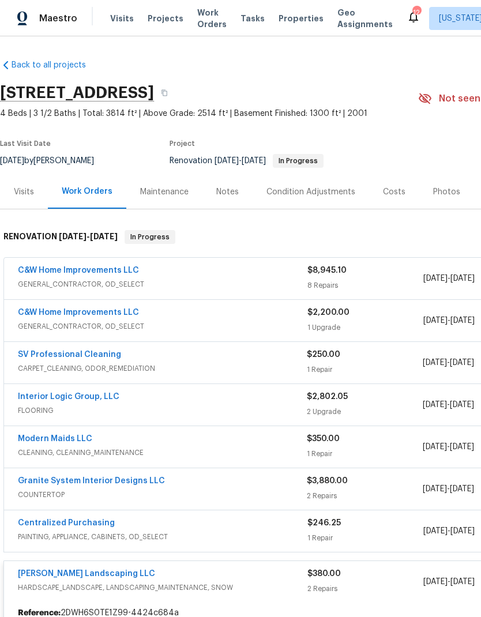
scroll to position [0, 0]
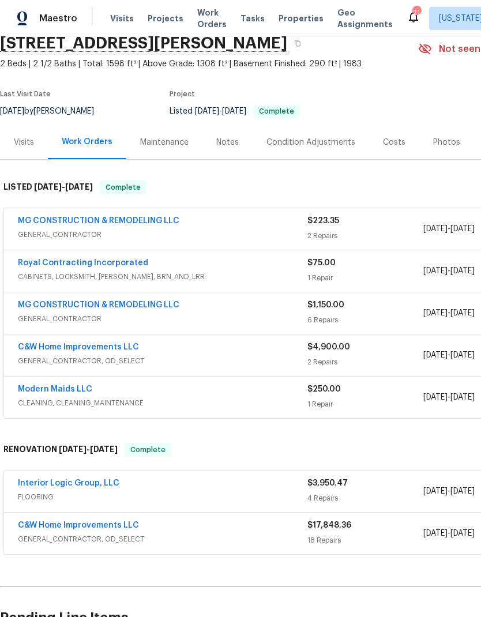
scroll to position [50, 0]
click at [150, 218] on link "MG CONSTRUCTION & REMODELING LLC" at bounding box center [98, 220] width 161 height 8
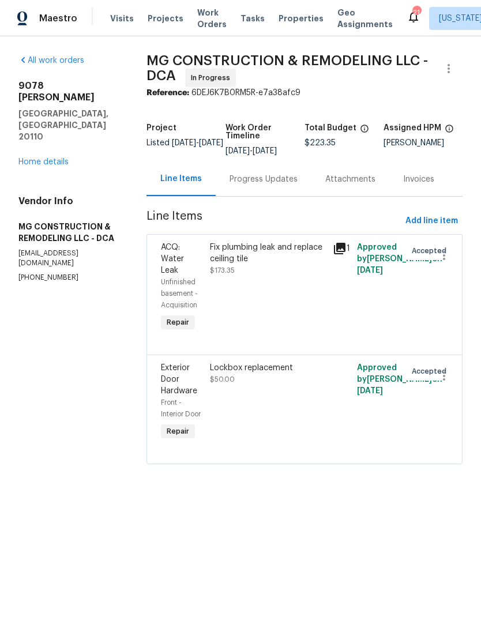
click at [276, 185] on div "Progress Updates" at bounding box center [263, 179] width 68 height 12
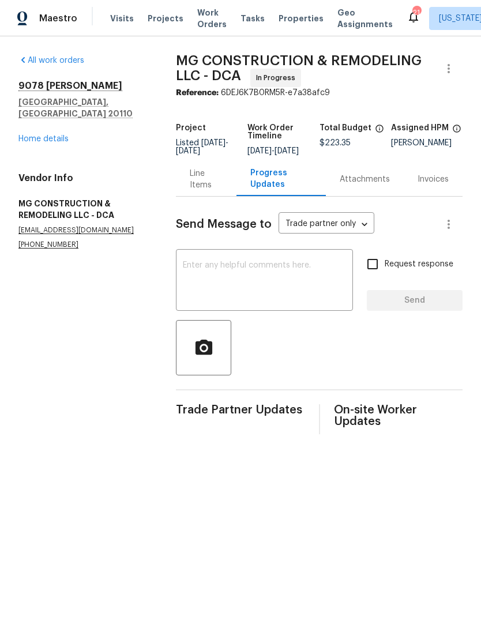
click at [287, 278] on textarea at bounding box center [264, 281] width 163 height 40
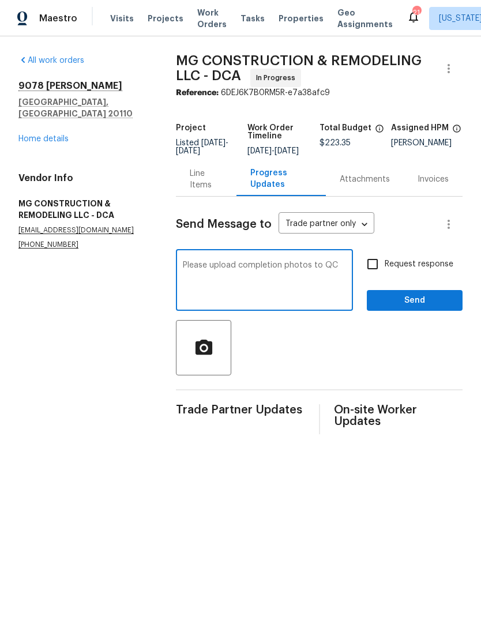
type textarea "Please upload completion photos to QC"
click at [381, 268] on input "Request response" at bounding box center [372, 264] width 24 height 24
checkbox input "true"
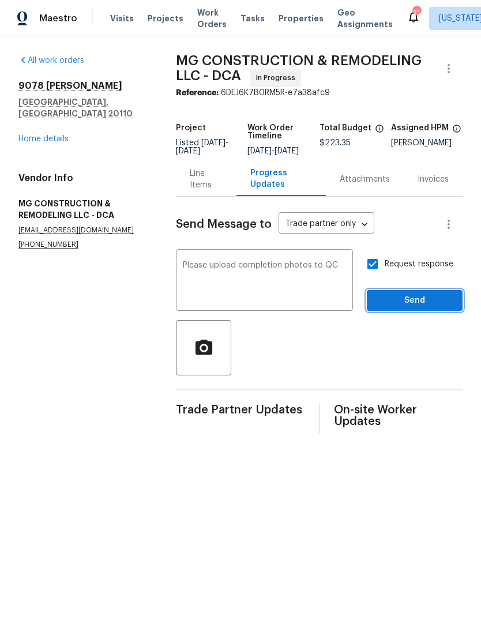
click at [412, 308] on span "Send" at bounding box center [414, 300] width 77 height 14
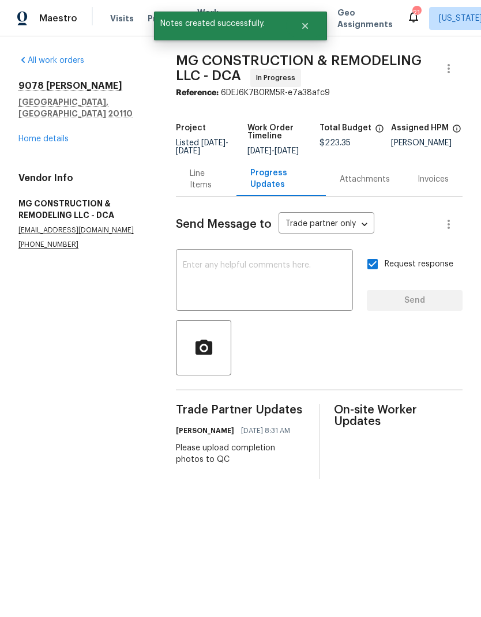
click at [52, 135] on link "Home details" at bounding box center [43, 139] width 50 height 8
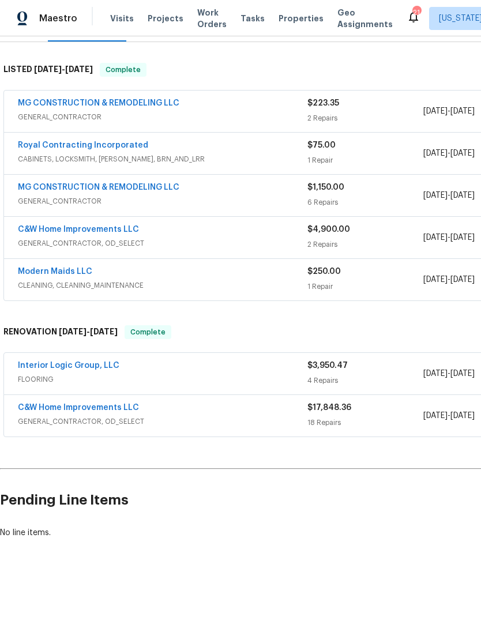
scroll to position [167, 0]
click at [246, 373] on div "Interior Logic Group, LLC" at bounding box center [162, 367] width 289 height 14
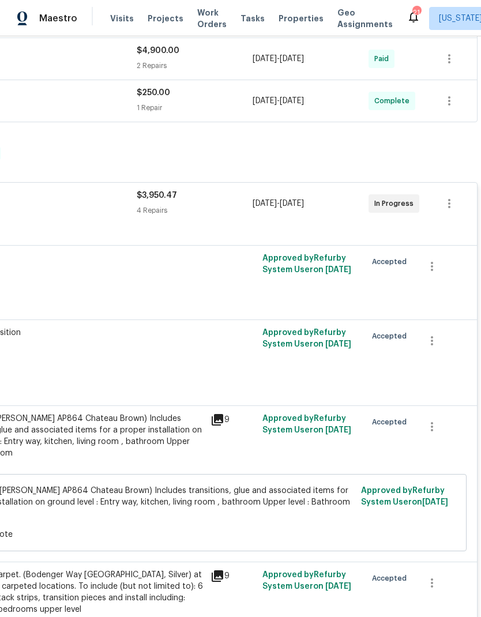
scroll to position [346, 171]
click at [218, 419] on icon at bounding box center [218, 420] width 12 height 12
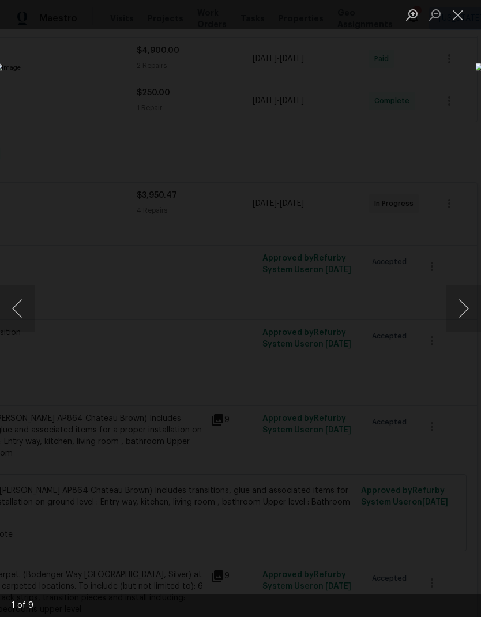
click at [454, 313] on button "Next image" at bounding box center [463, 308] width 35 height 46
click at [452, 320] on button "Next image" at bounding box center [463, 308] width 35 height 46
click at [453, 325] on button "Next image" at bounding box center [463, 308] width 35 height 46
click at [395, 122] on div "Lightbox" at bounding box center [240, 308] width 481 height 617
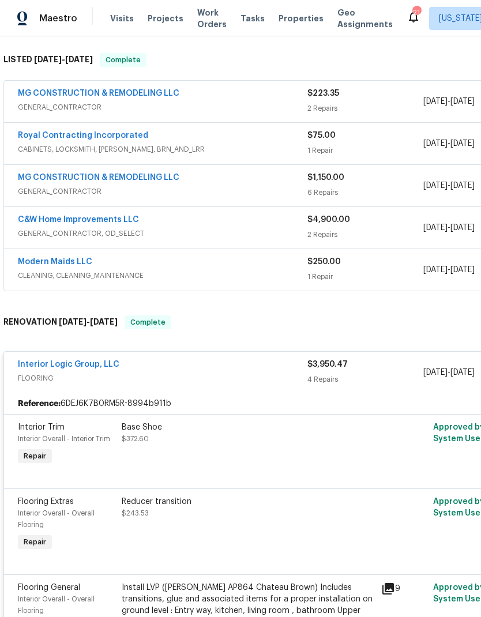
scroll to position [176, 0]
click at [88, 362] on link "Interior Logic Group, LLC" at bounding box center [68, 365] width 101 height 8
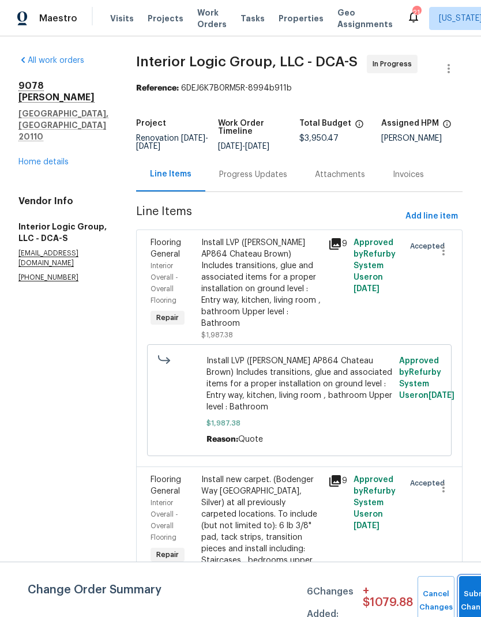
click at [467, 597] on button "Submit Changes" at bounding box center [477, 601] width 37 height 50
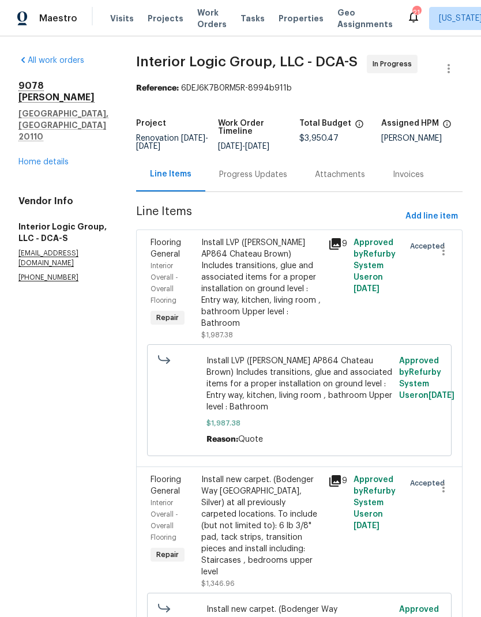
click at [280, 180] on div "Progress Updates" at bounding box center [253, 175] width 68 height 12
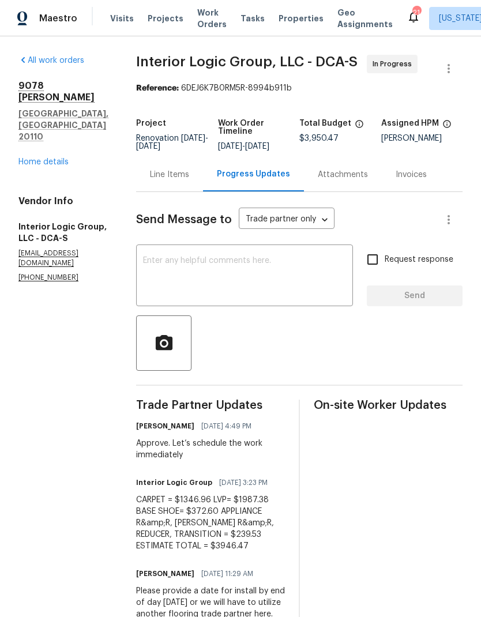
click at [265, 283] on textarea at bounding box center [244, 276] width 203 height 40
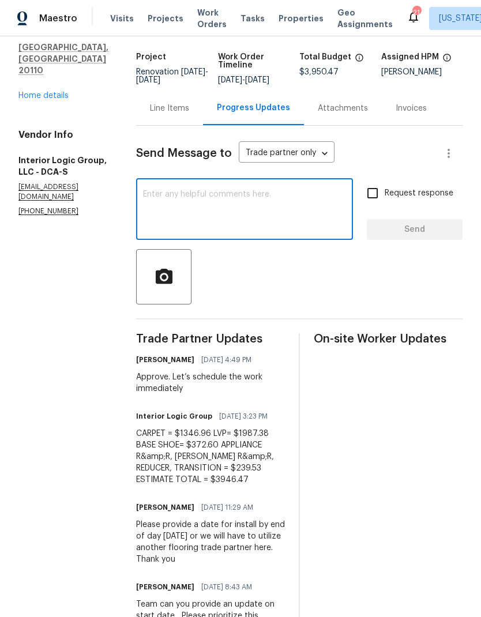
scroll to position [72, 0]
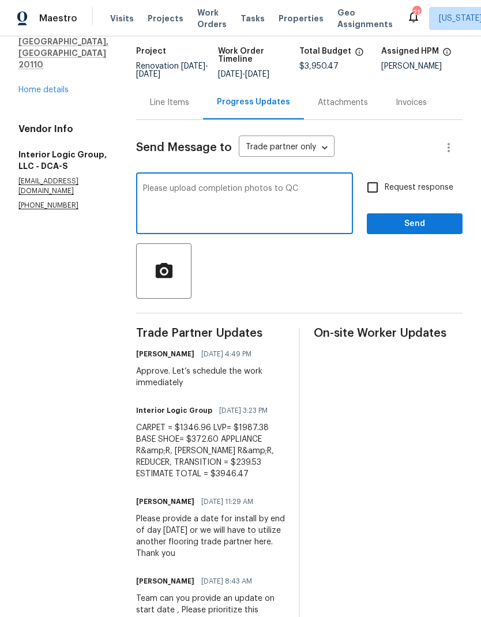
type textarea "Please upload completion photos to QC"
click at [378, 197] on input "Request response" at bounding box center [372, 187] width 24 height 24
checkbox input "true"
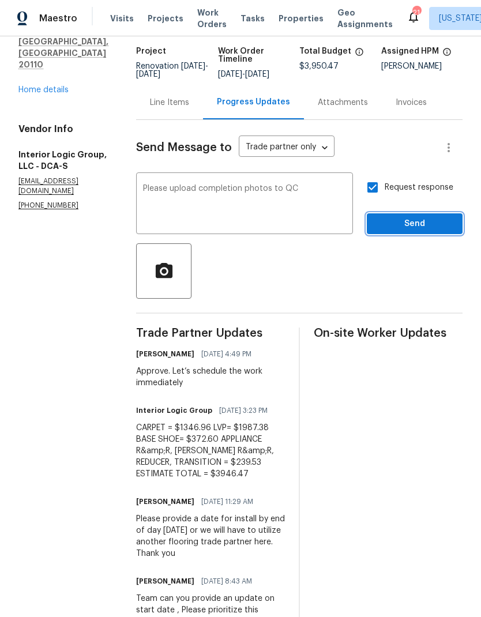
click at [407, 235] on button "Send" at bounding box center [415, 223] width 96 height 21
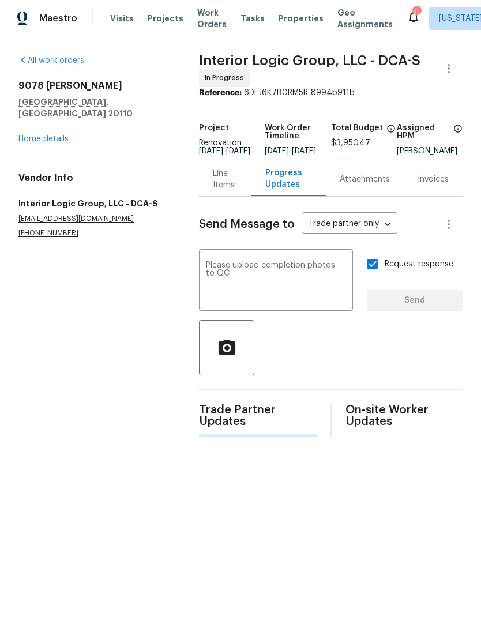
scroll to position [0, 0]
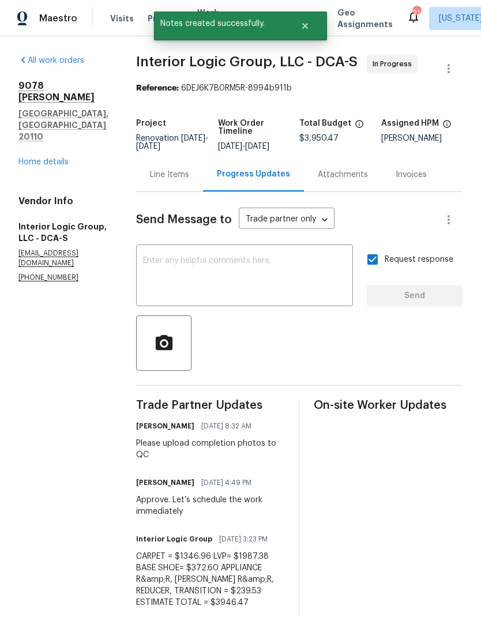
click at [54, 158] on link "Home details" at bounding box center [43, 162] width 50 height 8
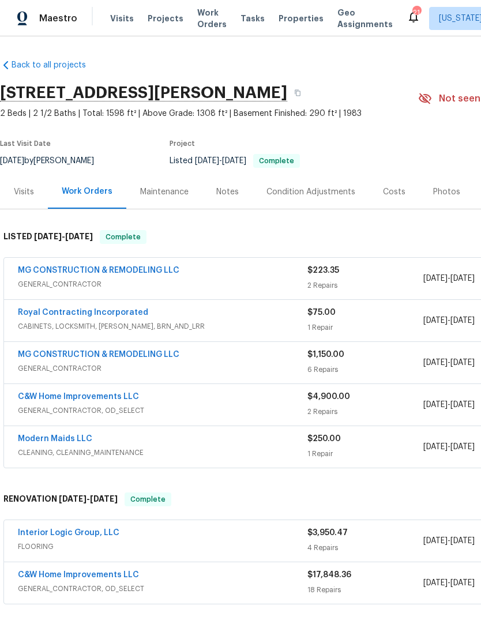
click at [155, 17] on span "Projects" at bounding box center [166, 19] width 36 height 12
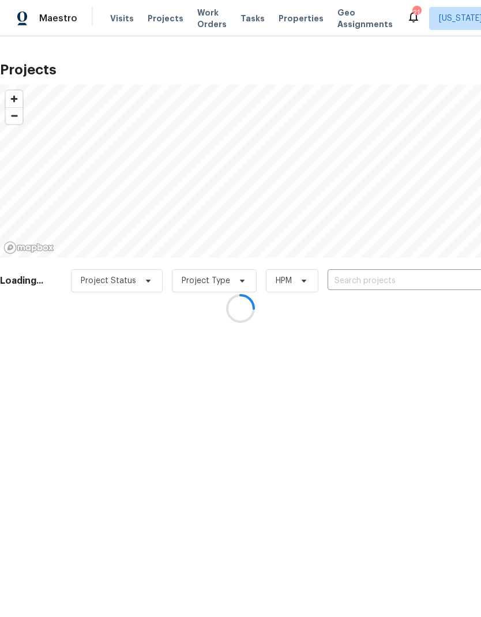
click at [373, 276] on div at bounding box center [240, 308] width 481 height 617
click at [374, 285] on div at bounding box center [240, 308] width 481 height 617
click at [391, 286] on div at bounding box center [240, 308] width 481 height 617
click at [391, 281] on div at bounding box center [240, 308] width 481 height 617
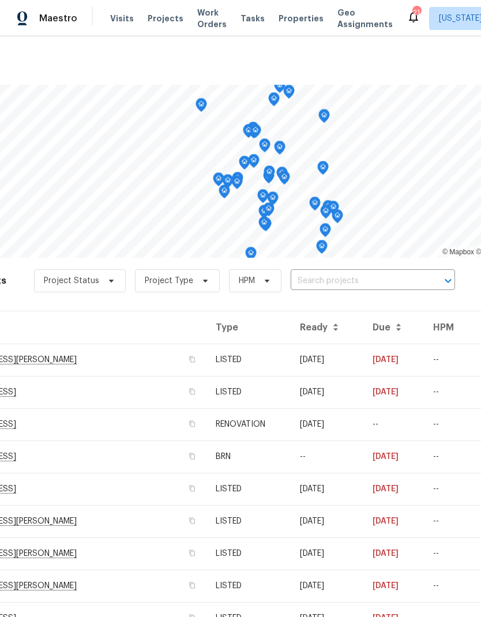
scroll to position [0, 58]
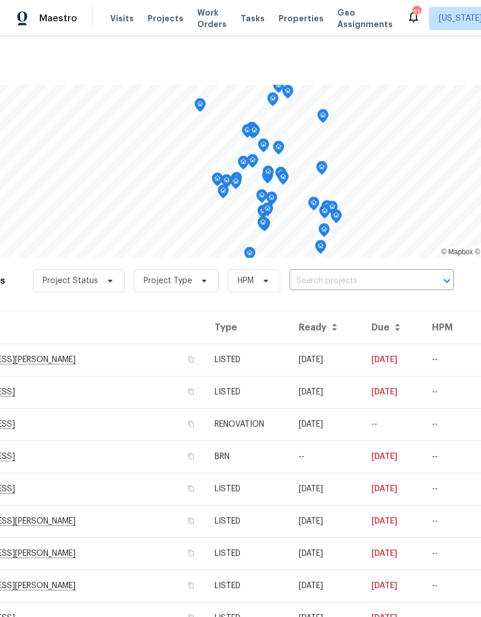
click at [384, 283] on input "text" at bounding box center [355, 281] width 132 height 18
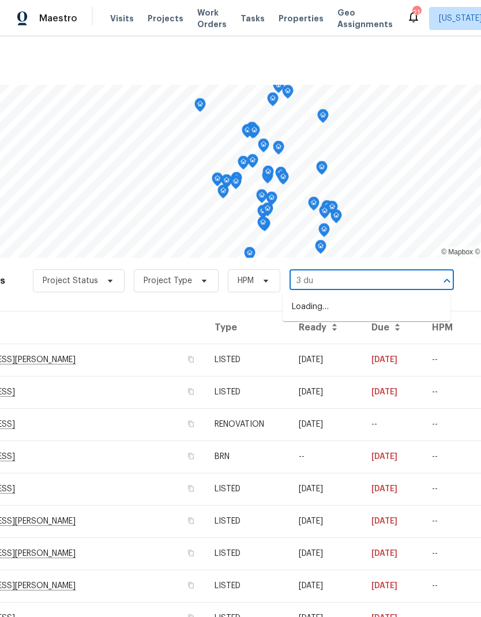
type input "3 dun"
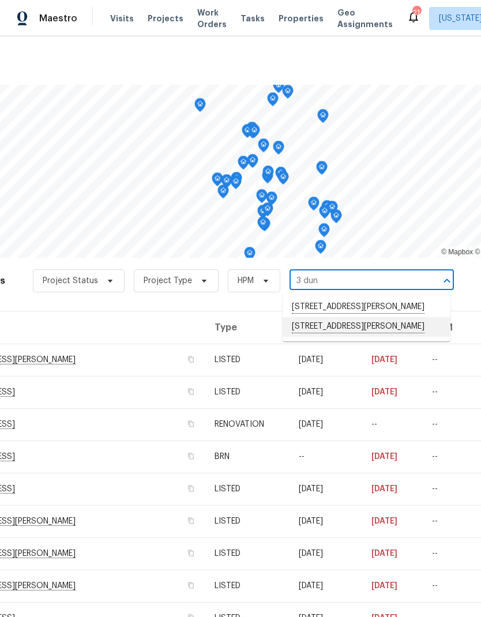
click at [360, 337] on li "3 Duncannon Rd, Waldorf, MD 20602" at bounding box center [366, 327] width 168 height 20
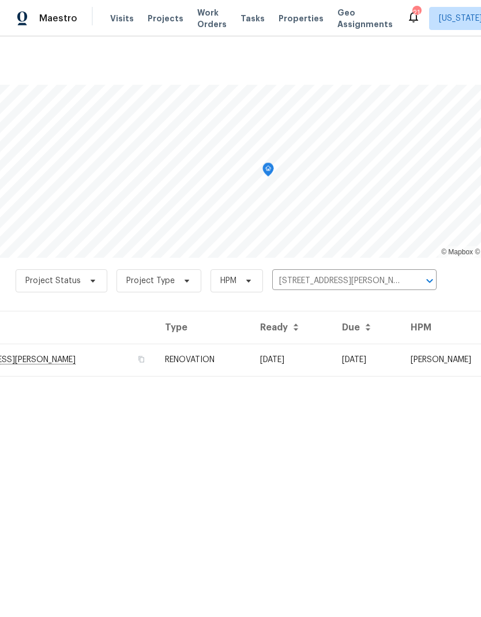
click at [267, 356] on td "06/20/25" at bounding box center [292, 359] width 82 height 32
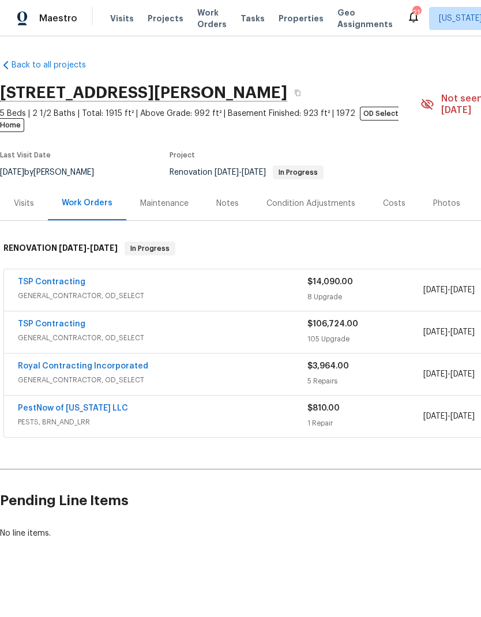
click at [46, 320] on link "TSP Contracting" at bounding box center [51, 324] width 67 height 8
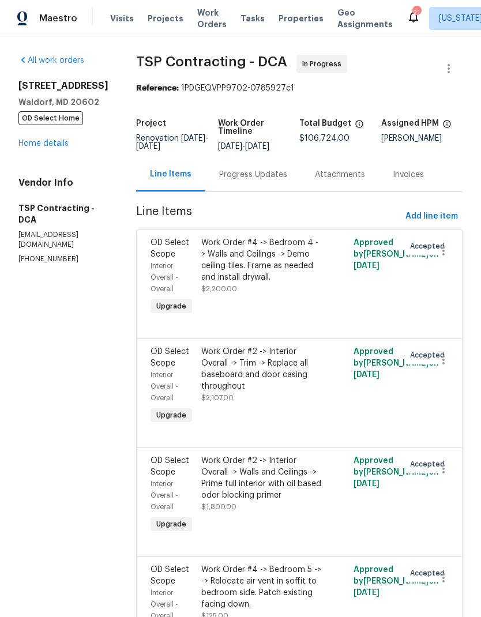
click at [301, 187] on div "Attachments" at bounding box center [340, 174] width 78 height 34
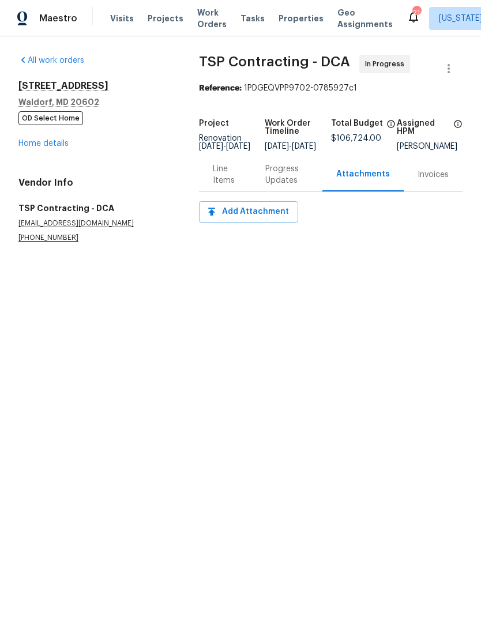
click at [281, 182] on div "Progress Updates" at bounding box center [286, 174] width 43 height 23
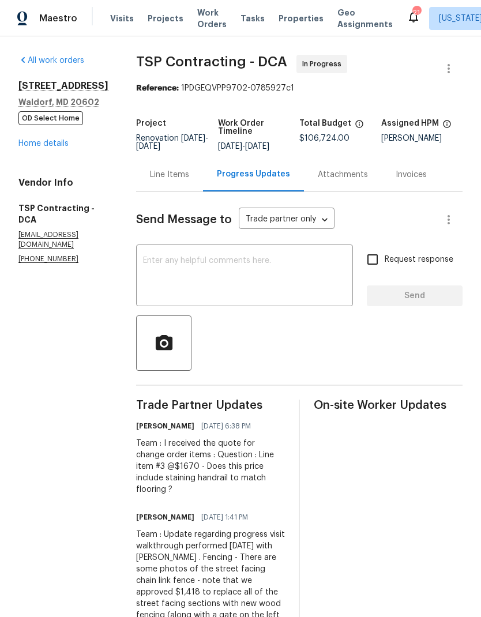
click at [258, 274] on textarea at bounding box center [244, 276] width 203 height 40
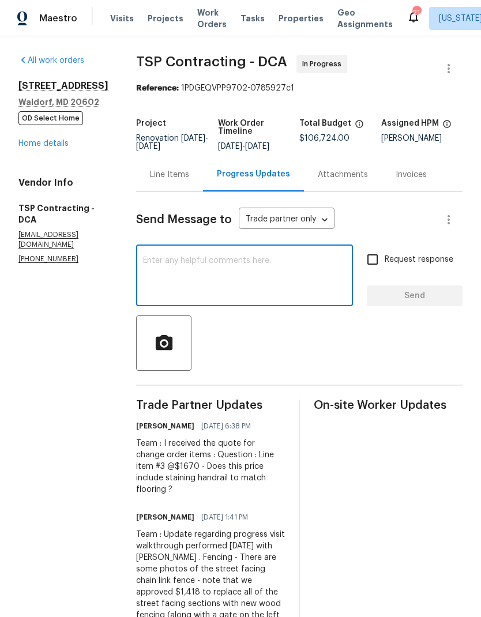
paste textarea "https://opendoor.enterprise.slack.com/files/U08FU9W9LPM/F09AURRLF0D/constructio…"
type textarea "https://opendoor.enterprise.slack.com/files/U08FU9W9LPM/F09AURRLF0D/constructio…"
click at [379, 256] on input "Request response" at bounding box center [372, 259] width 24 height 24
checkbox input "true"
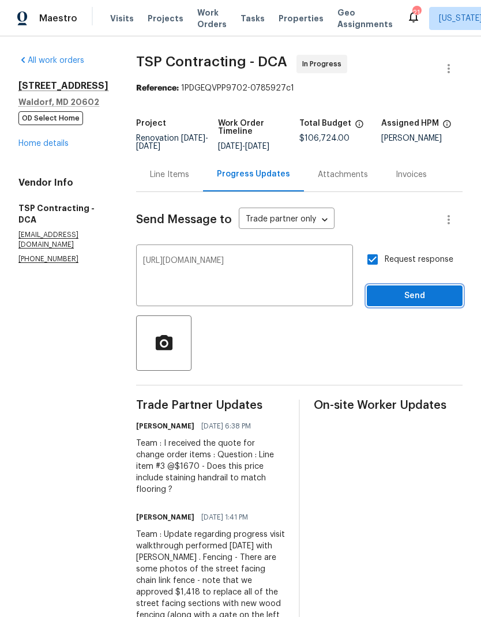
click at [425, 299] on span "Send" at bounding box center [414, 296] width 77 height 14
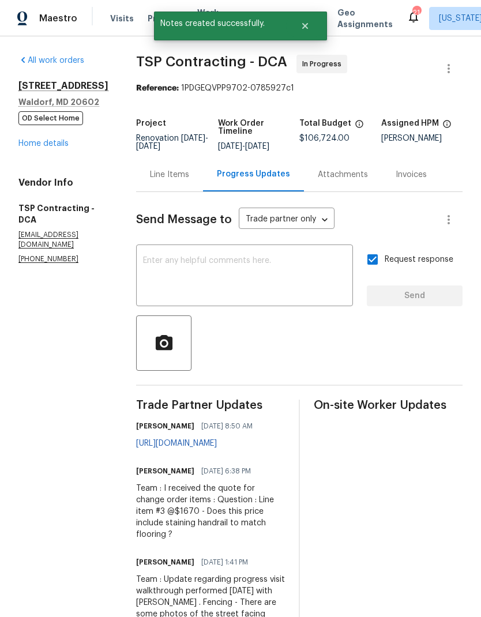
click at [217, 446] on link "https://opendoor.enterprise.slack.com/files/U08FU9W9LPM/F09AURRLF0D/constructio…" at bounding box center [176, 443] width 81 height 8
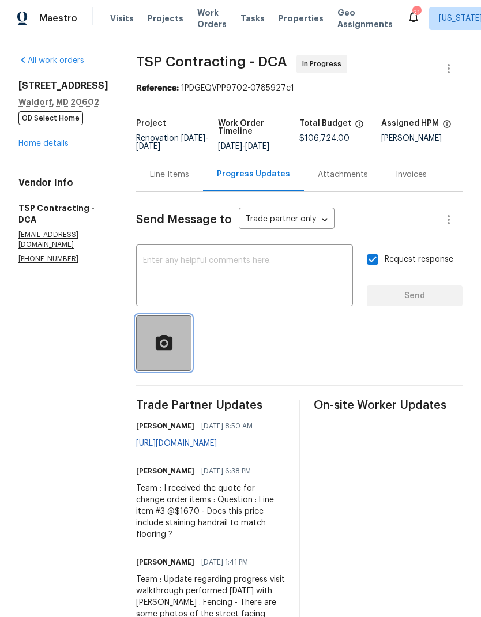
click at [155, 346] on icon "button" at bounding box center [163, 341] width 17 height 15
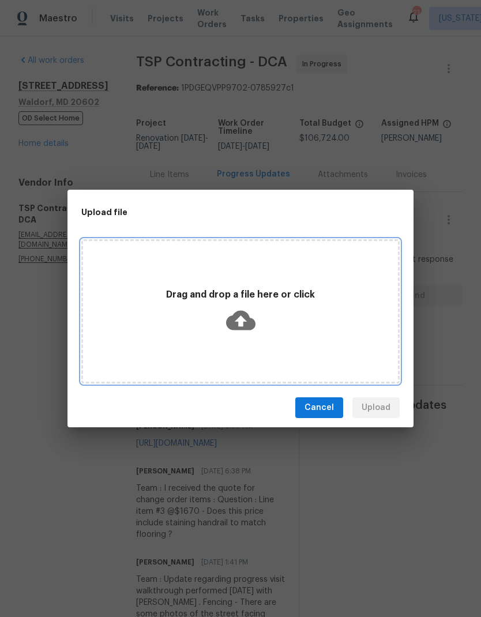
click at [236, 324] on icon at bounding box center [240, 321] width 29 height 20
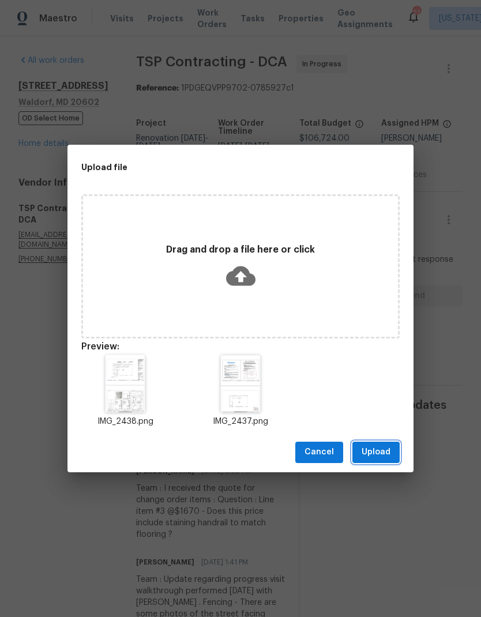
click at [386, 455] on span "Upload" at bounding box center [375, 452] width 29 height 14
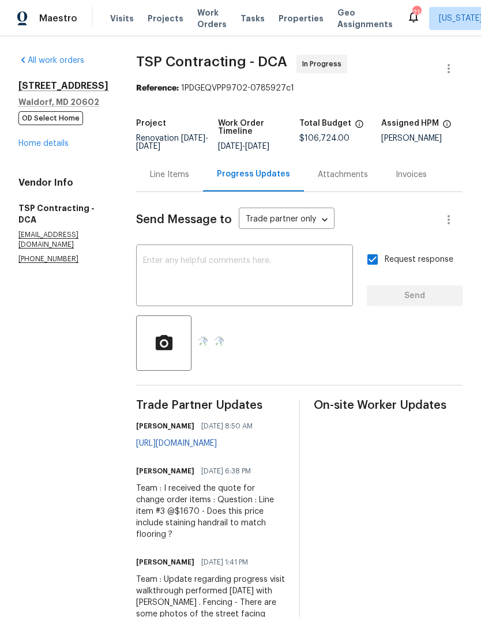
click at [286, 268] on textarea at bounding box center [244, 276] width 203 height 40
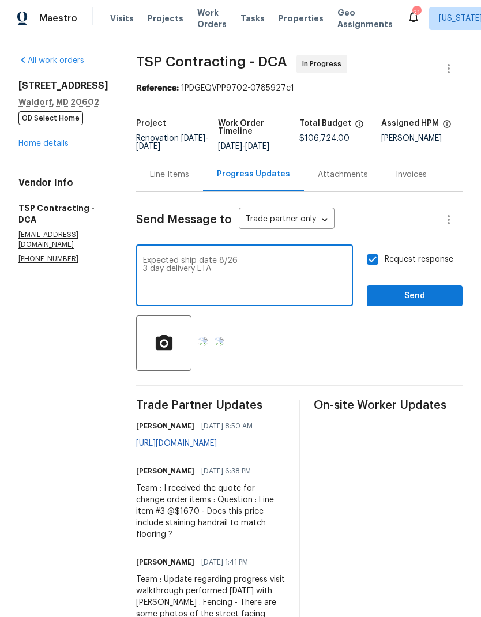
type textarea "Expected ship date 8/26 3 day delivery ETA"
click at [400, 299] on span "Send" at bounding box center [414, 296] width 77 height 14
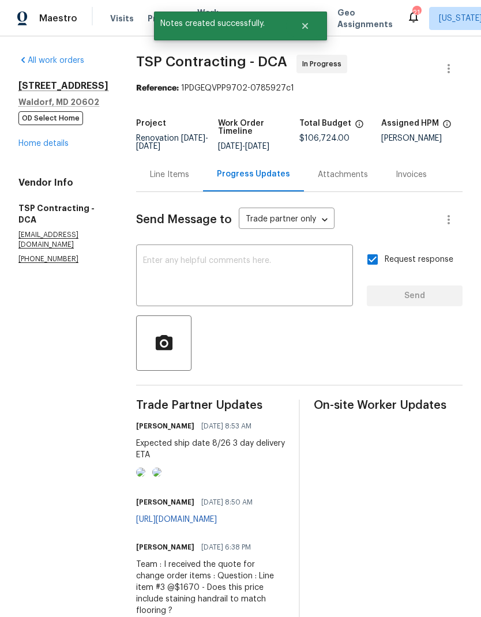
click at [145, 477] on img at bounding box center [140, 471] width 9 height 9
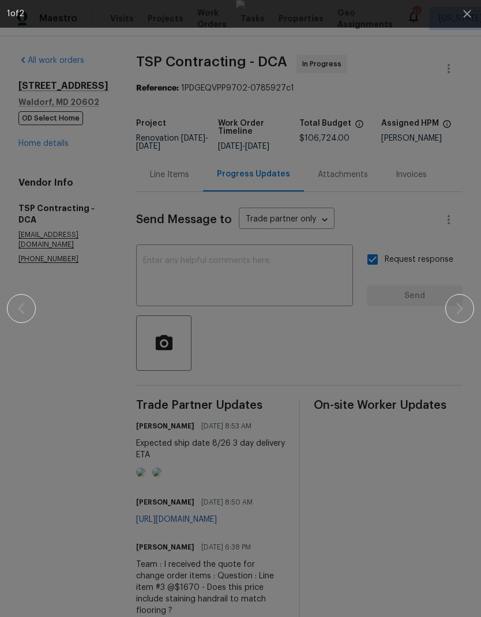
click at [454, 457] on div at bounding box center [240, 308] width 467 height 617
click at [461, 19] on icon "button" at bounding box center [467, 14] width 14 height 14
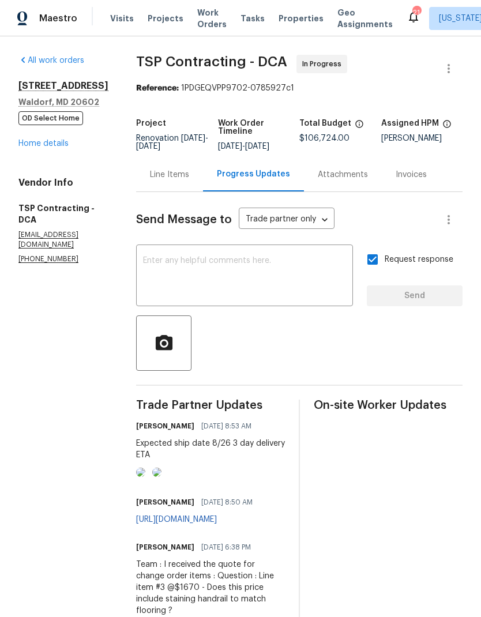
click at [161, 477] on img at bounding box center [156, 471] width 9 height 9
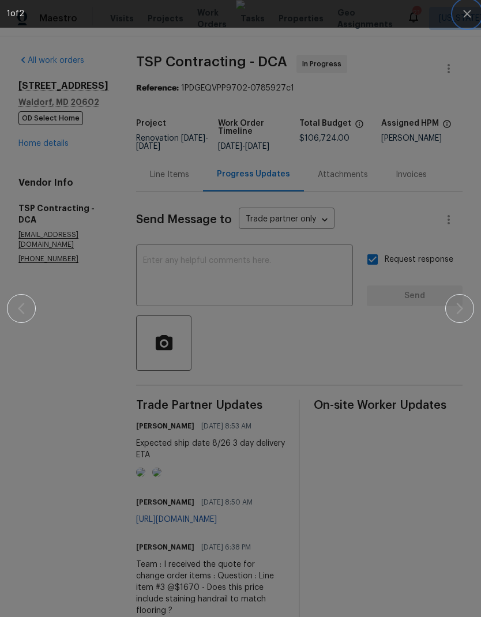
click at [470, 12] on icon "button" at bounding box center [467, 14] width 14 height 14
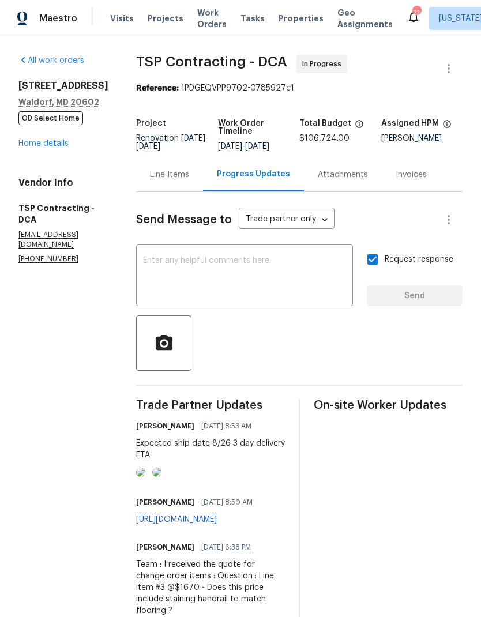
click at [145, 477] on img at bounding box center [140, 471] width 9 height 9
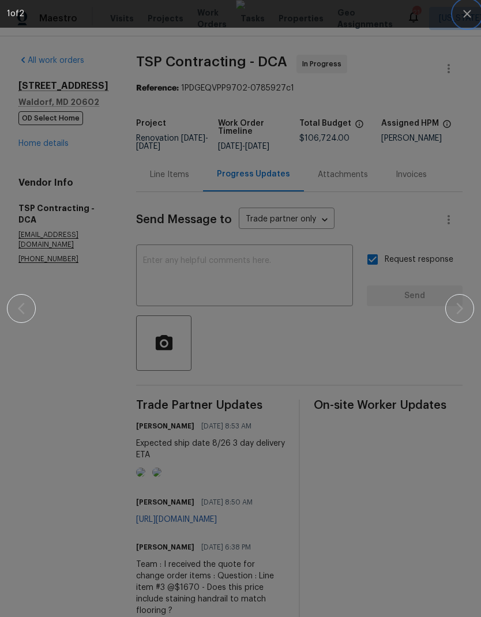
click at [467, 12] on icon "button" at bounding box center [467, 14] width 14 height 14
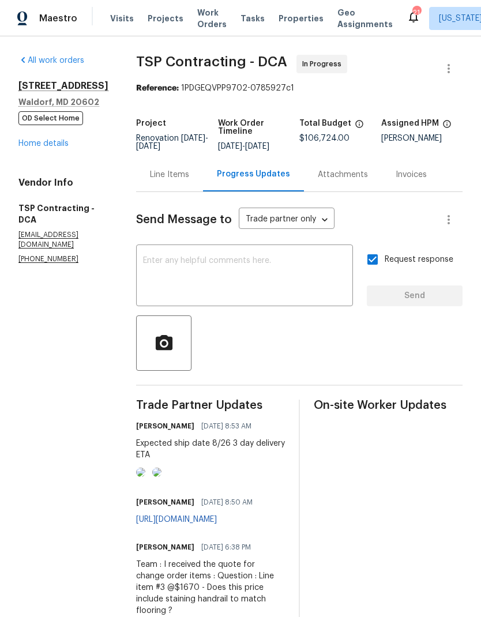
click at [161, 477] on img at bounding box center [156, 471] width 9 height 9
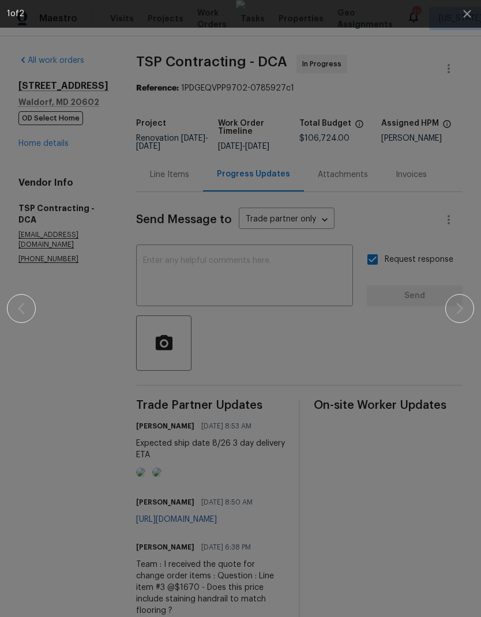
click at [455, 392] on div at bounding box center [240, 308] width 467 height 617
click at [460, 300] on button "button" at bounding box center [459, 308] width 29 height 29
click at [459, 304] on icon "button" at bounding box center [459, 308] width 14 height 14
click at [461, 300] on button "button" at bounding box center [459, 308] width 29 height 29
click at [455, 212] on div at bounding box center [240, 308] width 467 height 617
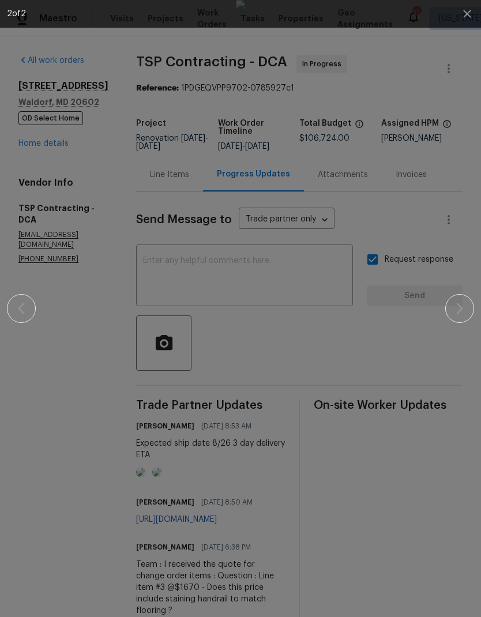
click at [455, 198] on div at bounding box center [240, 308] width 467 height 617
click at [468, 15] on icon "button" at bounding box center [466, 13] width 7 height 7
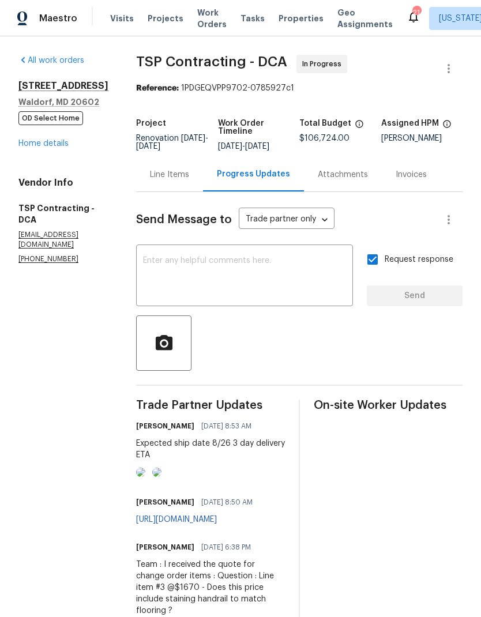
click at [51, 148] on link "Home details" at bounding box center [43, 143] width 50 height 8
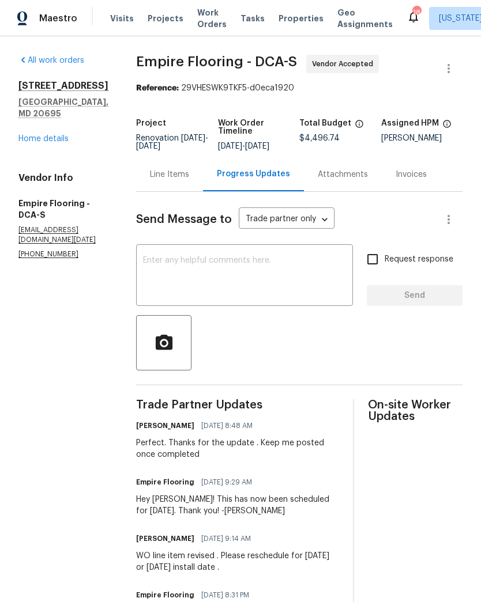
scroll to position [-24, 0]
click at [50, 135] on link "Home details" at bounding box center [43, 139] width 50 height 8
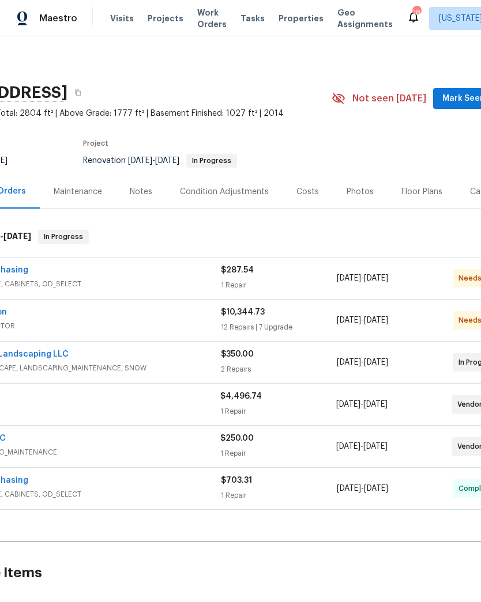
scroll to position [0, 85]
click at [207, 274] on div "Centralized Purchasing" at bounding box center [77, 272] width 289 height 14
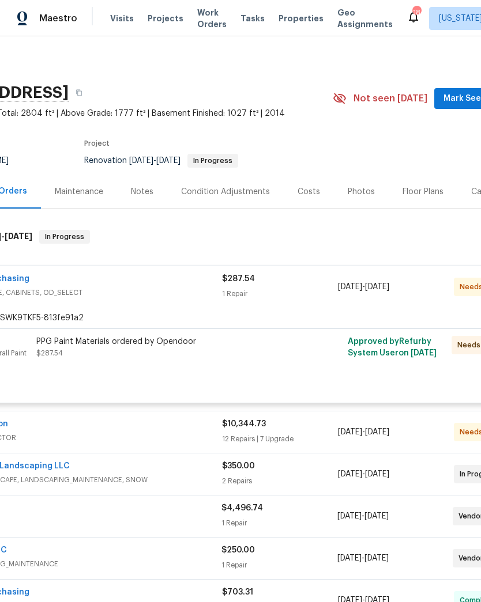
click at [224, 369] on div "PPG Paint Materials ordered by Opendoor $287.54" at bounding box center [162, 359] width 259 height 53
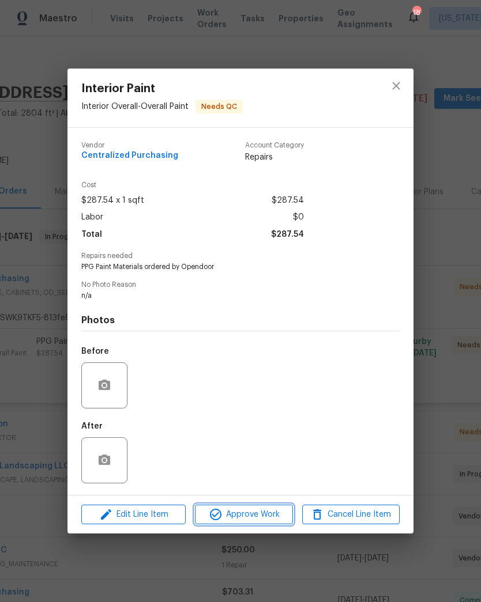
click at [254, 516] on span "Approve Work" at bounding box center [243, 515] width 90 height 14
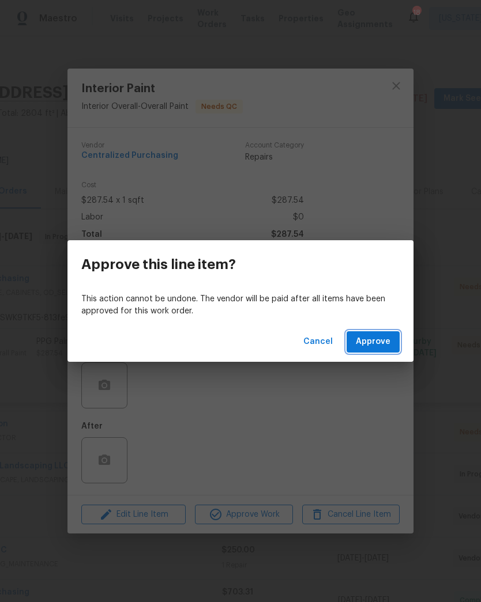
click at [383, 341] on span "Approve" at bounding box center [373, 342] width 35 height 14
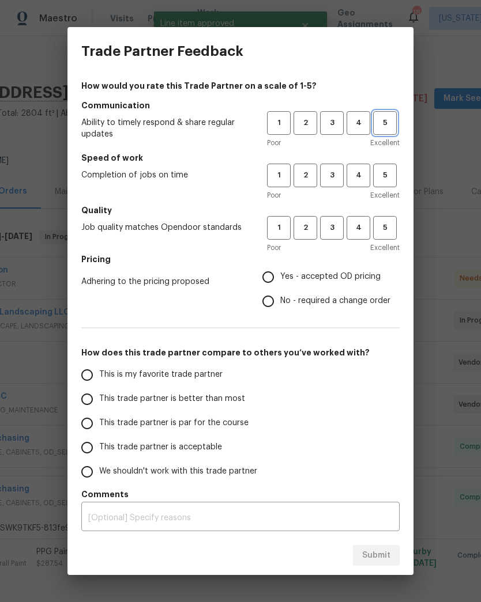
click at [390, 127] on span "5" at bounding box center [384, 122] width 21 height 13
click at [391, 180] on span "5" at bounding box center [384, 175] width 21 height 13
click at [395, 231] on span "5" at bounding box center [384, 227] width 21 height 13
click at [273, 279] on input "Yes - accepted OD pricing" at bounding box center [268, 277] width 24 height 24
radio input "true"
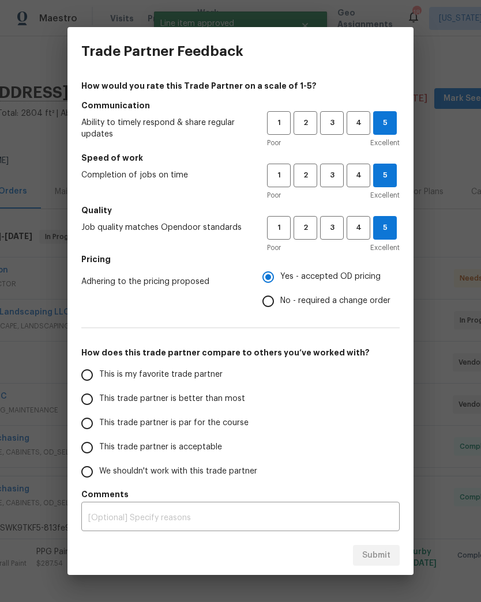
click at [83, 370] on input "This is my favorite trade partner" at bounding box center [87, 375] width 24 height 24
click at [376, 556] on span "Submit" at bounding box center [376, 556] width 28 height 14
radio input "true"
radio input "false"
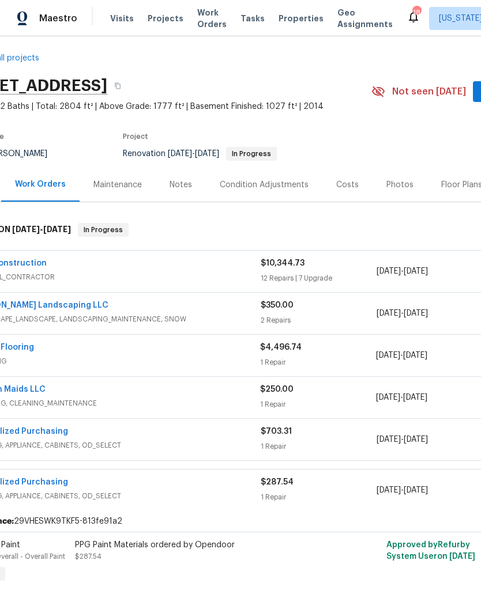
scroll to position [1, 23]
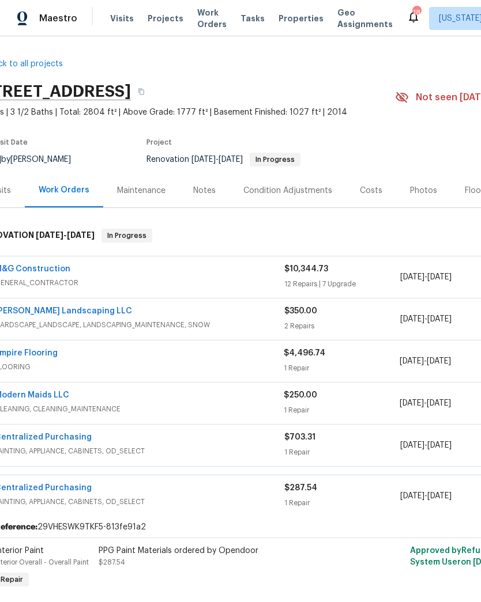
click at [48, 391] on link "Modern Maids LLC" at bounding box center [32, 395] width 74 height 8
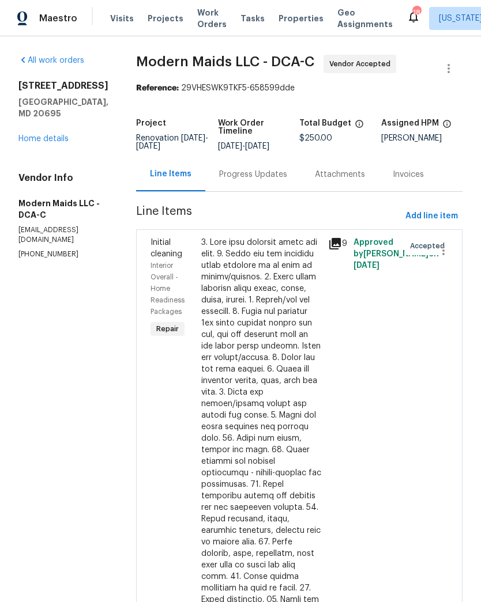
click at [266, 180] on div "Progress Updates" at bounding box center [253, 175] width 68 height 12
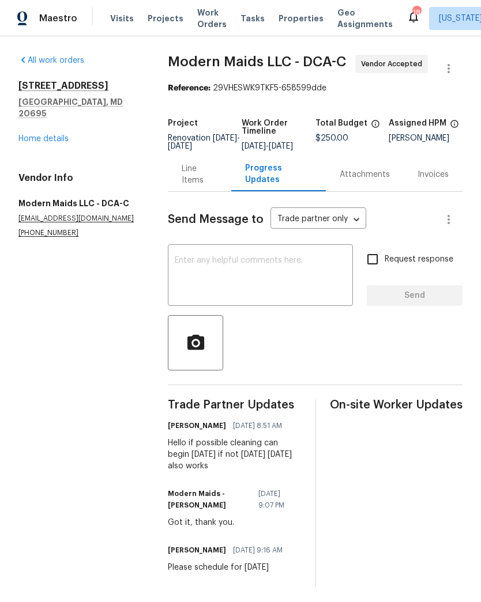
click at [60, 135] on link "Home details" at bounding box center [43, 139] width 50 height 8
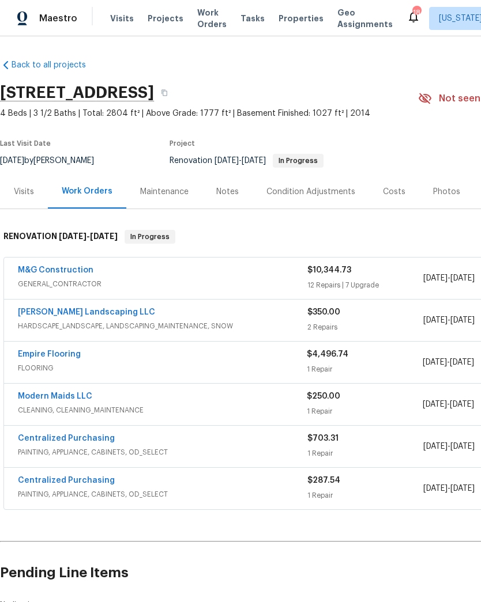
click at [172, 314] on div "Ruiz Landscaping LLC" at bounding box center [162, 314] width 289 height 14
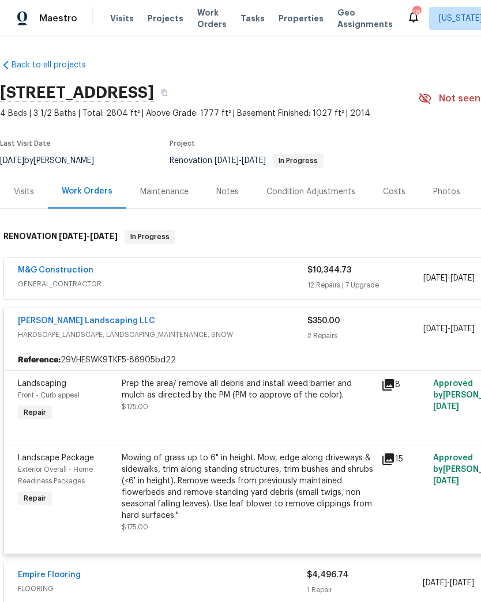
click at [63, 323] on link "Ruiz Landscaping LLC" at bounding box center [86, 321] width 137 height 8
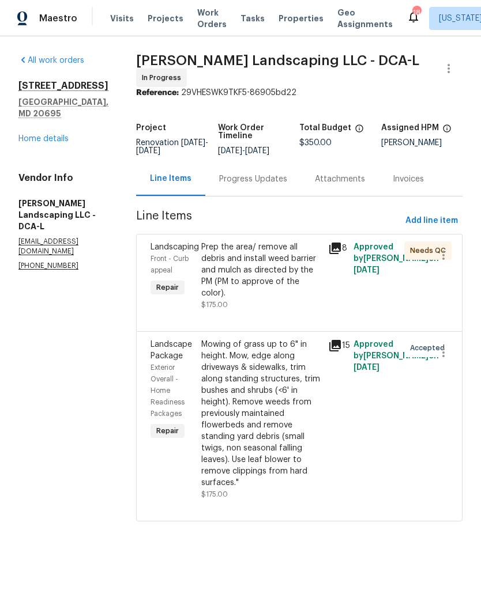
click at [266, 183] on div "Progress Updates" at bounding box center [253, 179] width 68 height 12
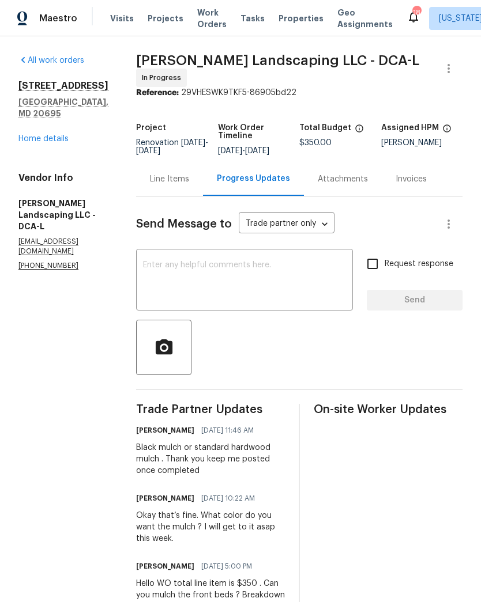
click at [51, 135] on link "Home details" at bounding box center [43, 139] width 50 height 8
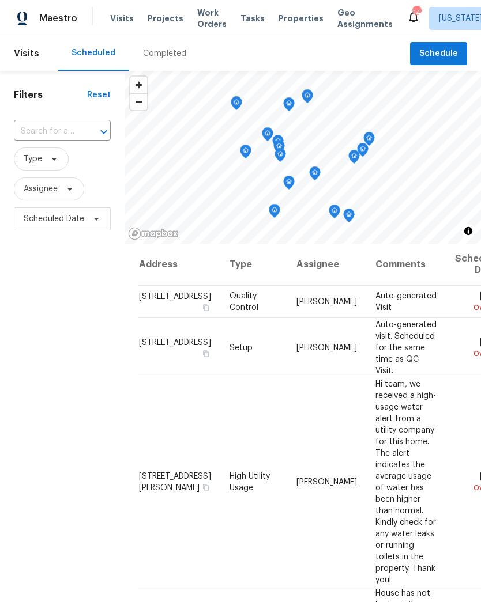
scroll to position [330, 108]
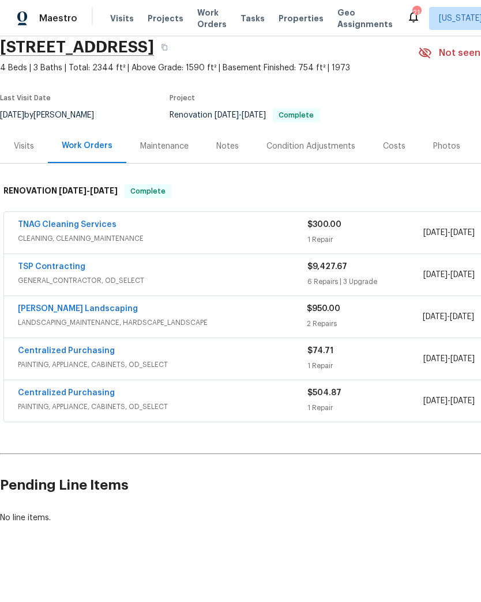
scroll to position [45, 0]
